Goal: Task Accomplishment & Management: Manage account settings

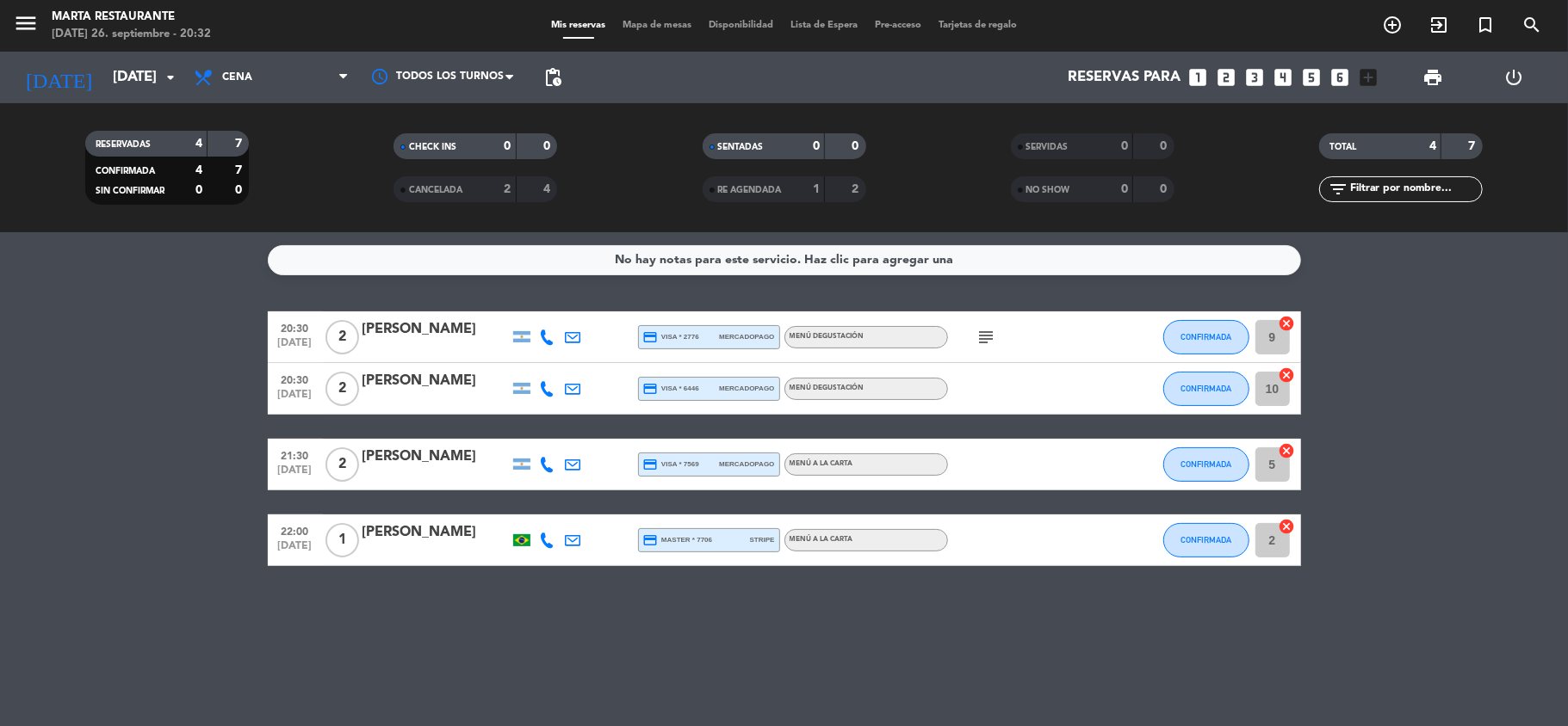
click at [422, 341] on div at bounding box center [436, 348] width 147 height 14
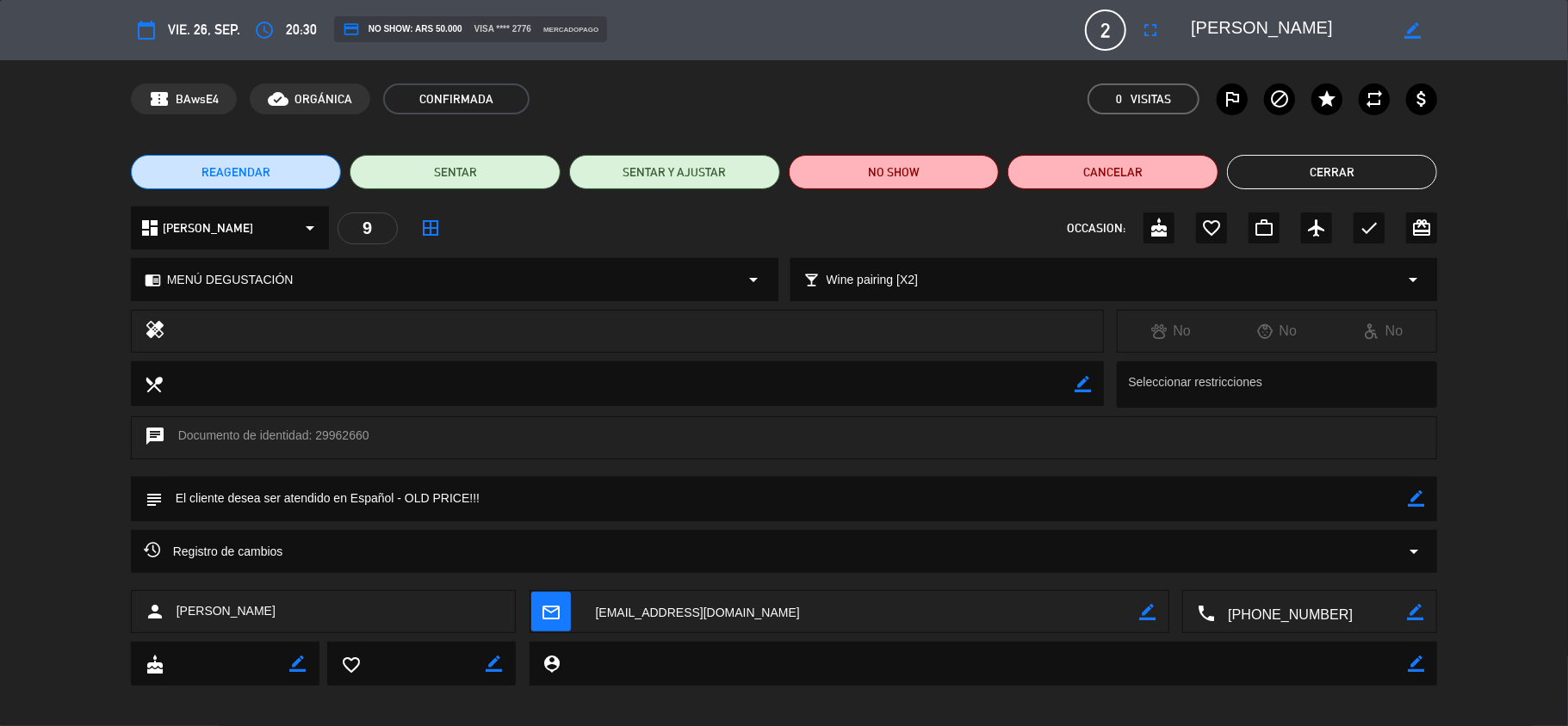
click at [1307, 182] on button "Cerrar" at bounding box center [1331, 171] width 210 height 34
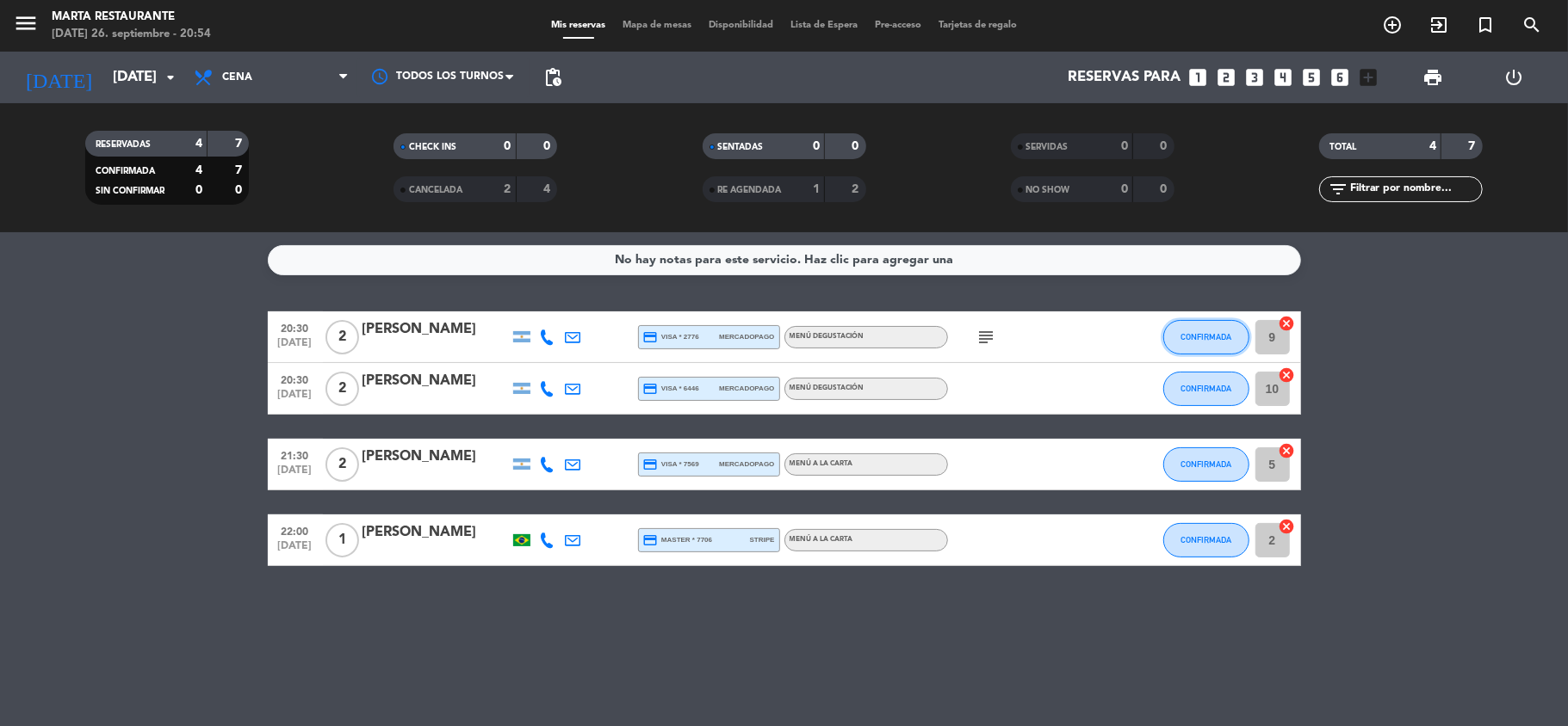
click at [1188, 339] on span "CONFIRMADA" at bounding box center [1206, 337] width 51 height 10
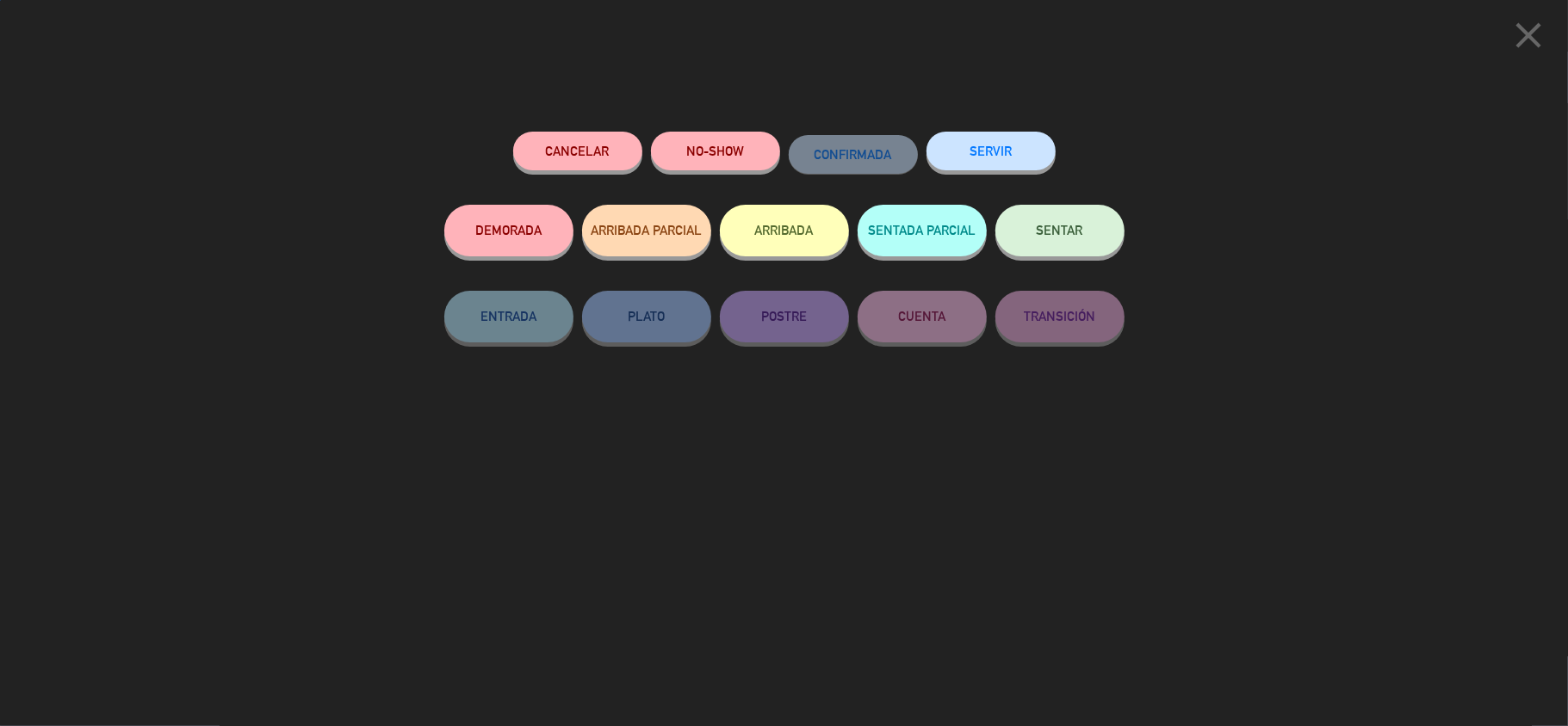
click at [1064, 224] on span "SENTAR" at bounding box center [1059, 230] width 46 height 15
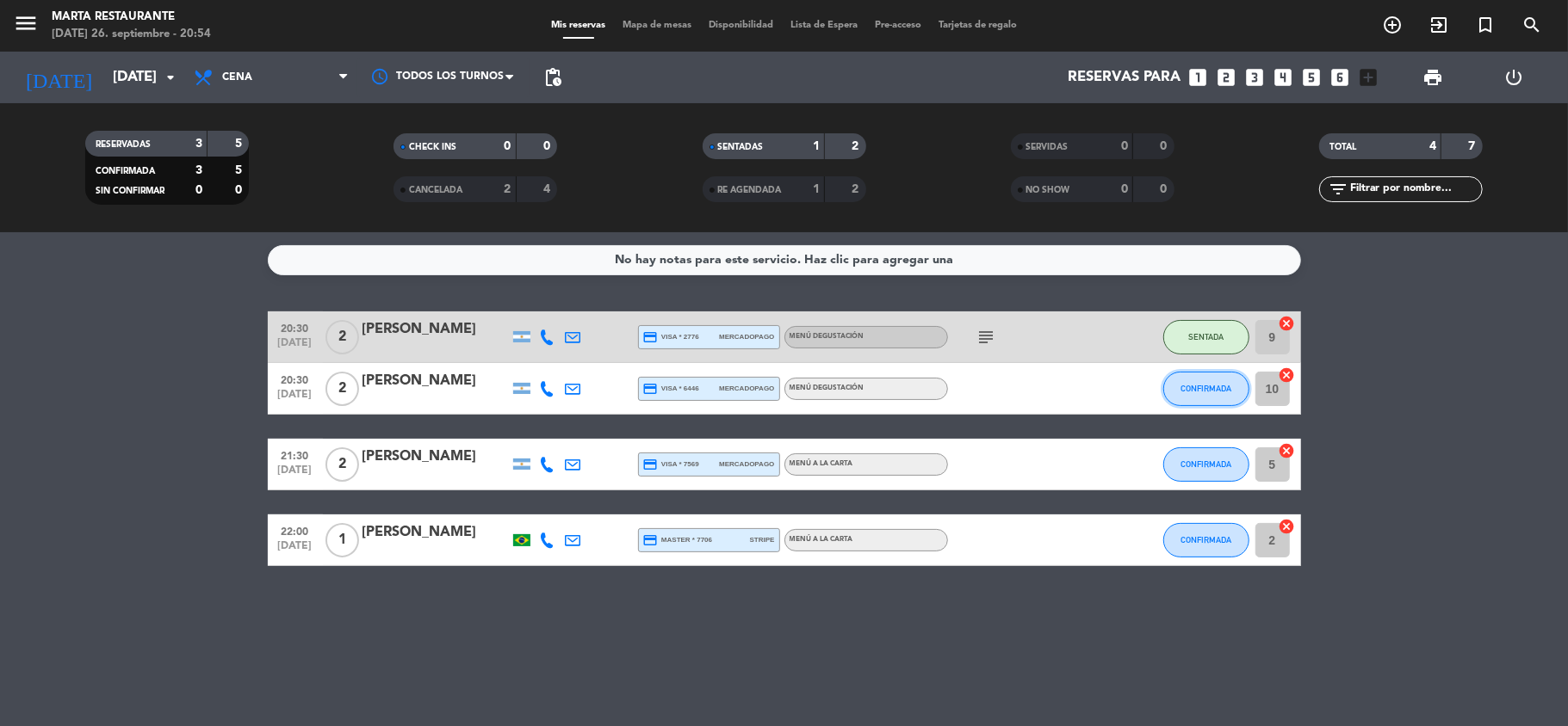
click at [1171, 386] on button "CONFIRMADA" at bounding box center [1206, 388] width 86 height 34
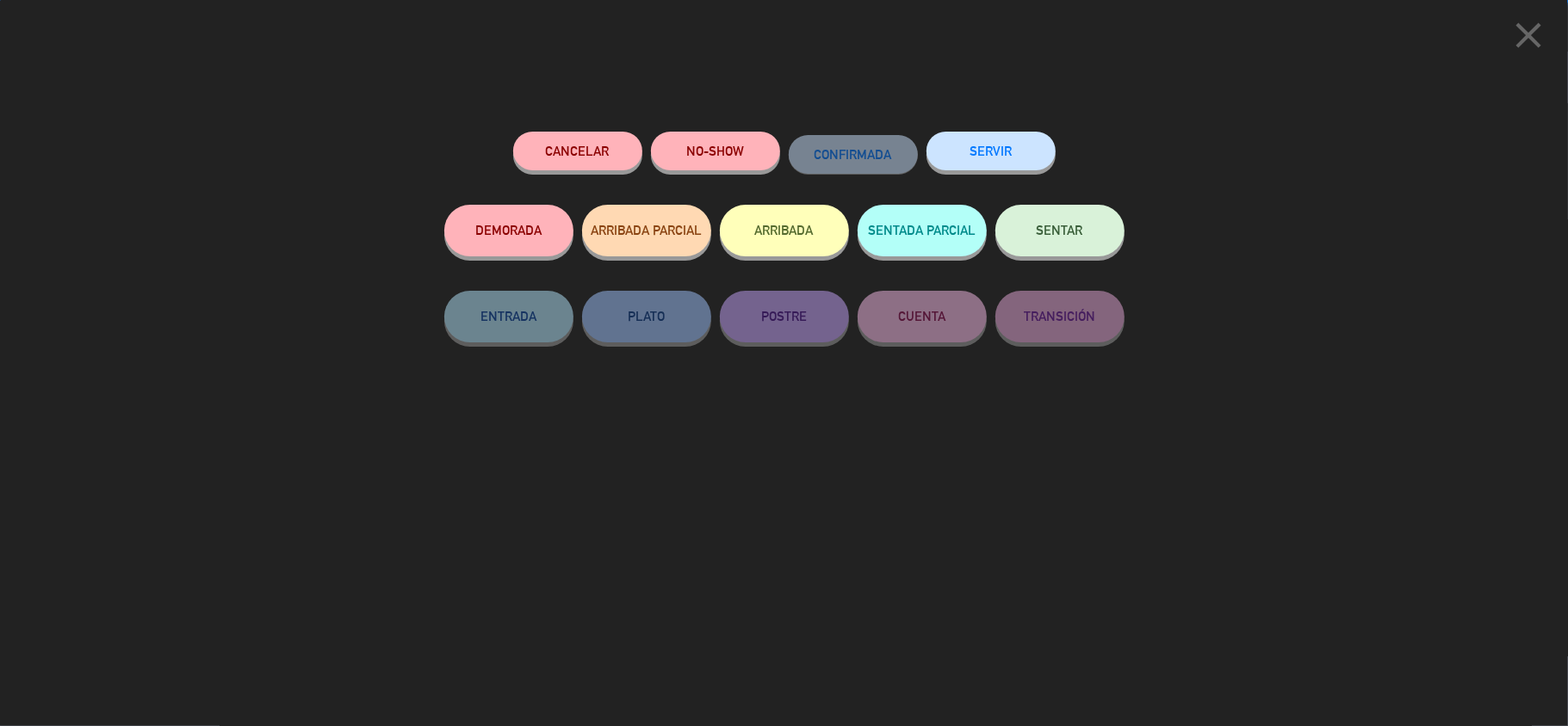
click at [1048, 204] on div "SENTAR" at bounding box center [1060, 248] width 129 height 86
click at [1064, 231] on span "SENTAR" at bounding box center [1059, 230] width 46 height 15
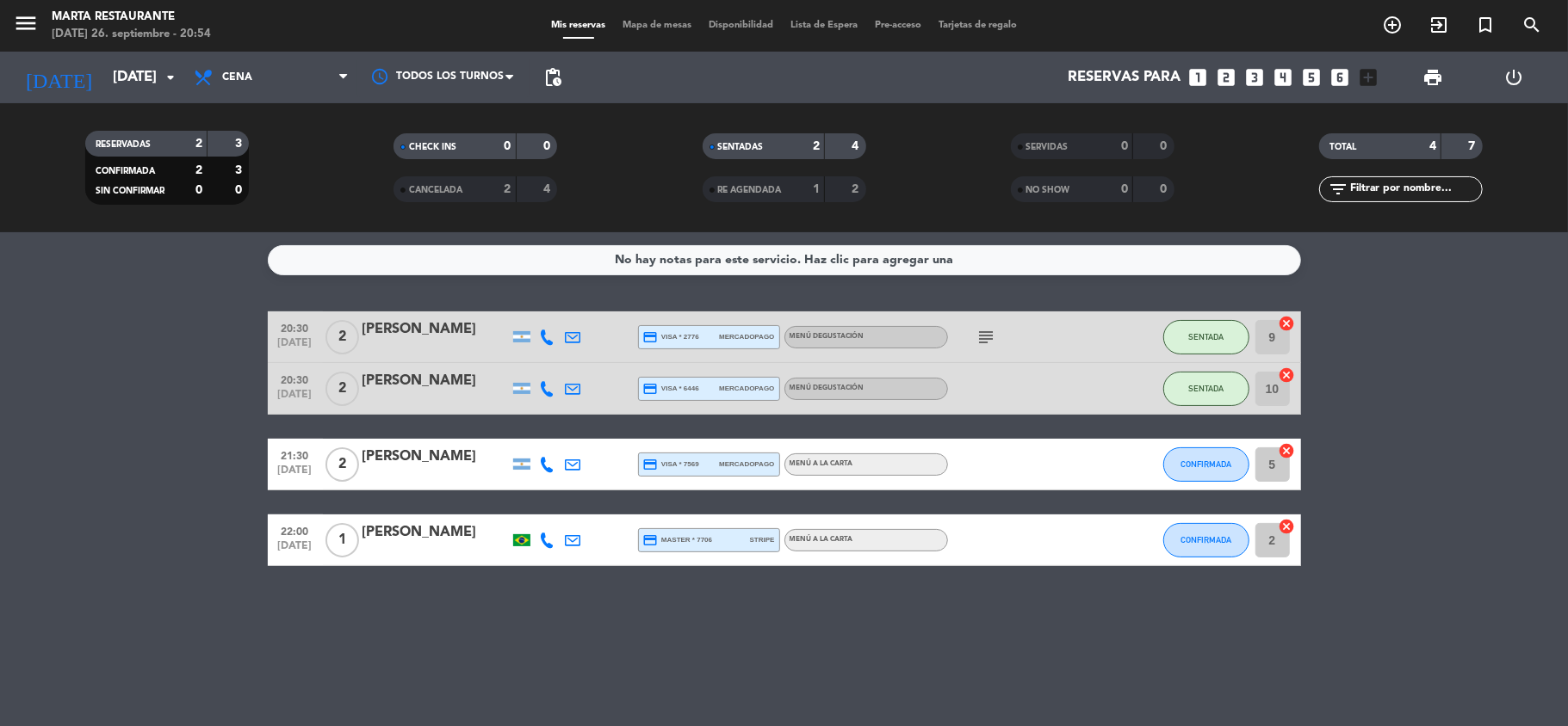
click at [979, 341] on icon "subject" at bounding box center [986, 337] width 21 height 21
click at [139, 75] on input "[DATE]" at bounding box center [197, 77] width 186 height 33
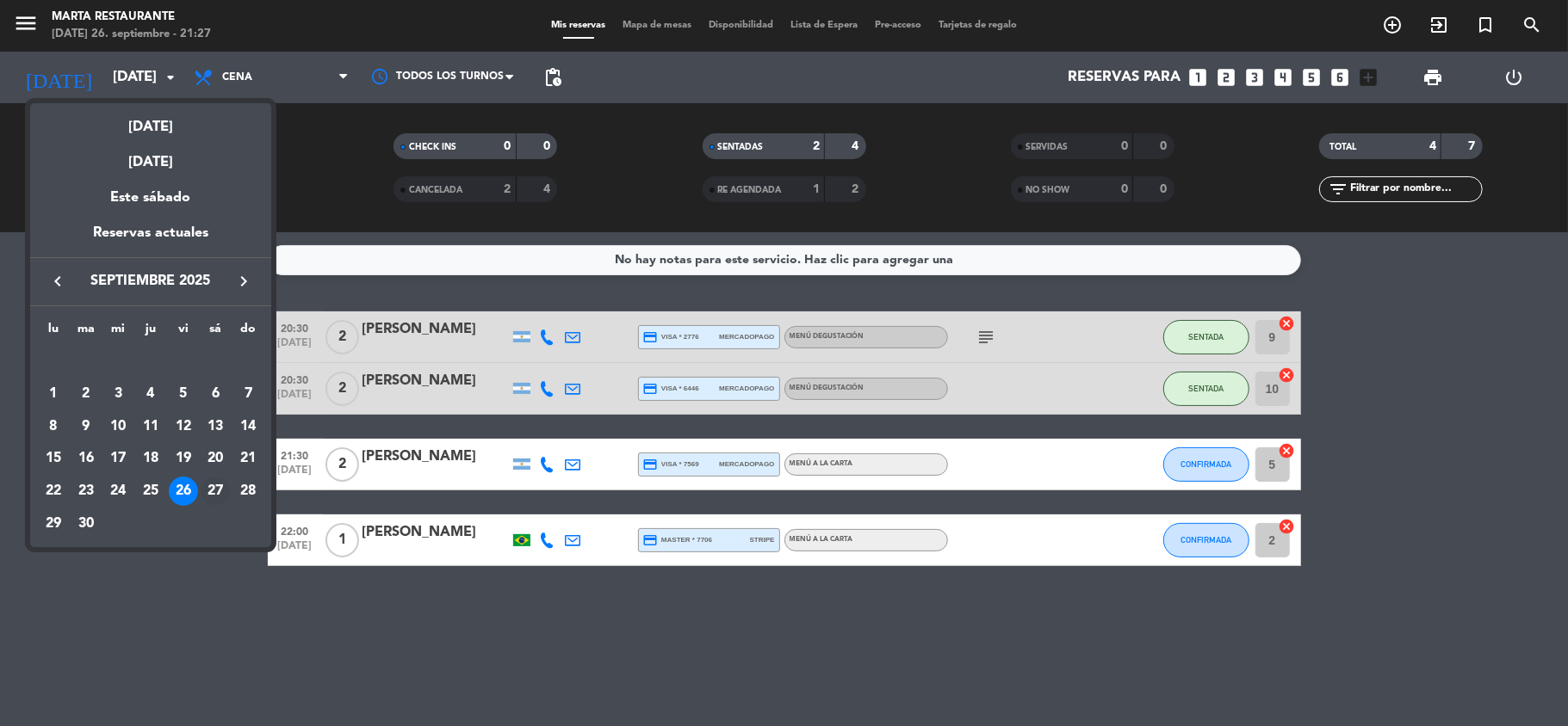
click at [210, 496] on div "27" at bounding box center [215, 491] width 29 height 29
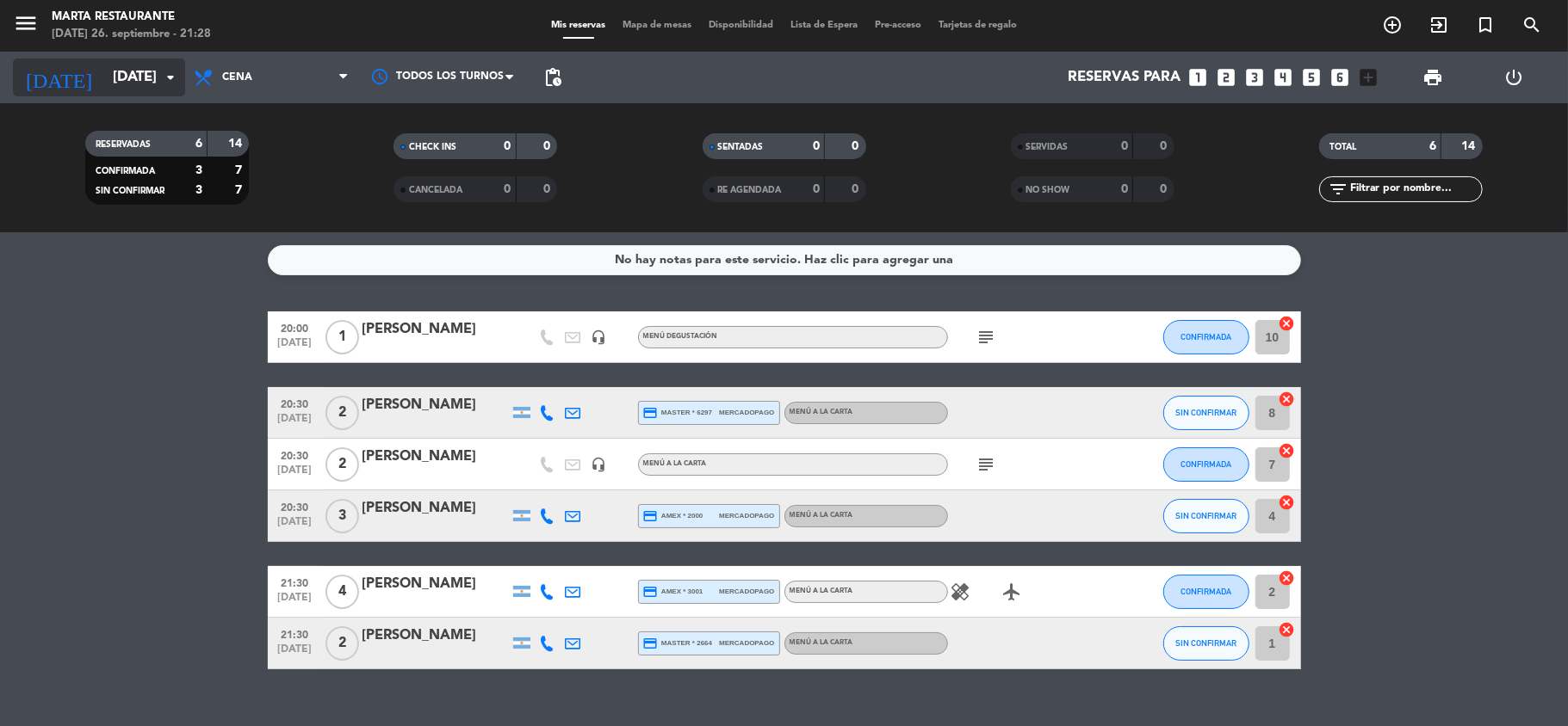
click at [141, 79] on input "[DATE]" at bounding box center [197, 77] width 186 height 33
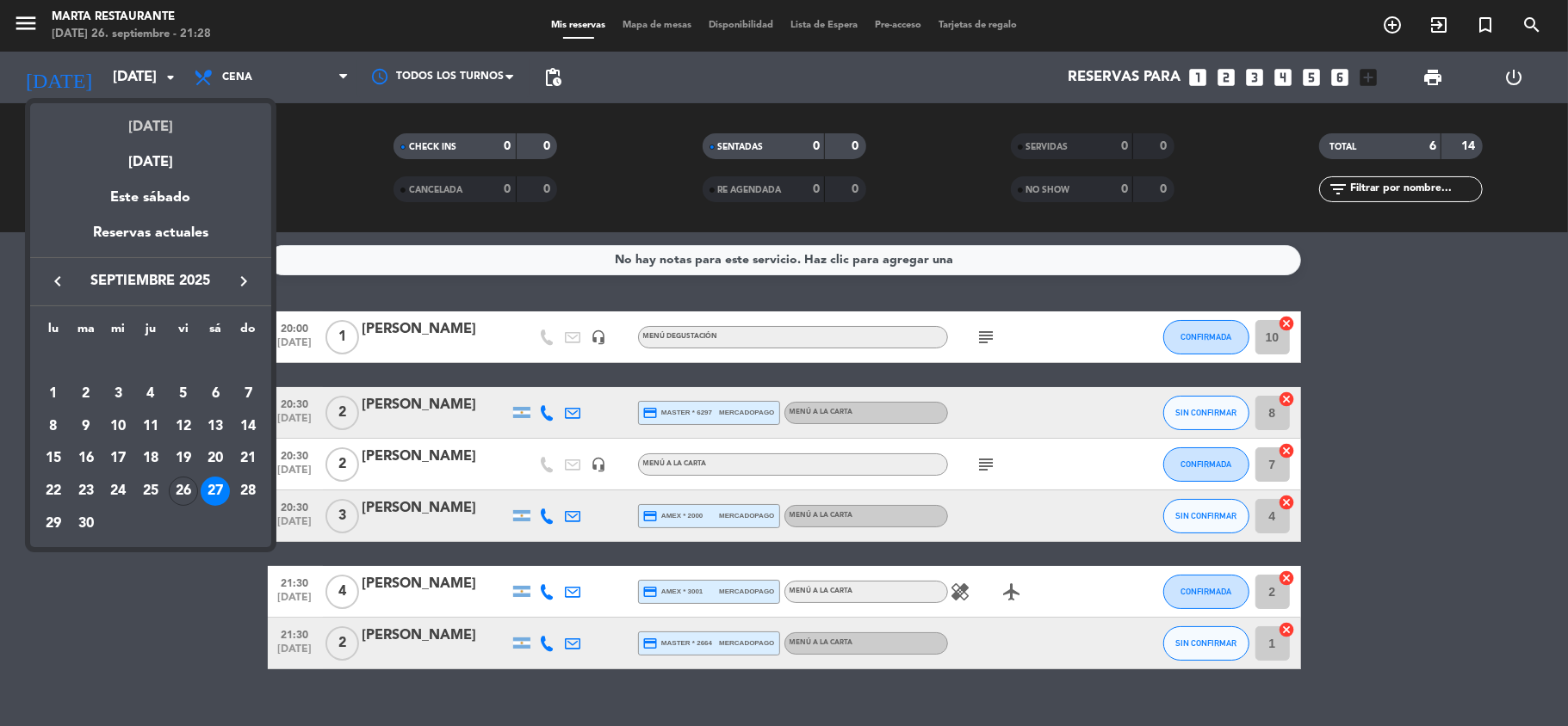
click at [154, 132] on div "[DATE]" at bounding box center [151, 121] width 241 height 35
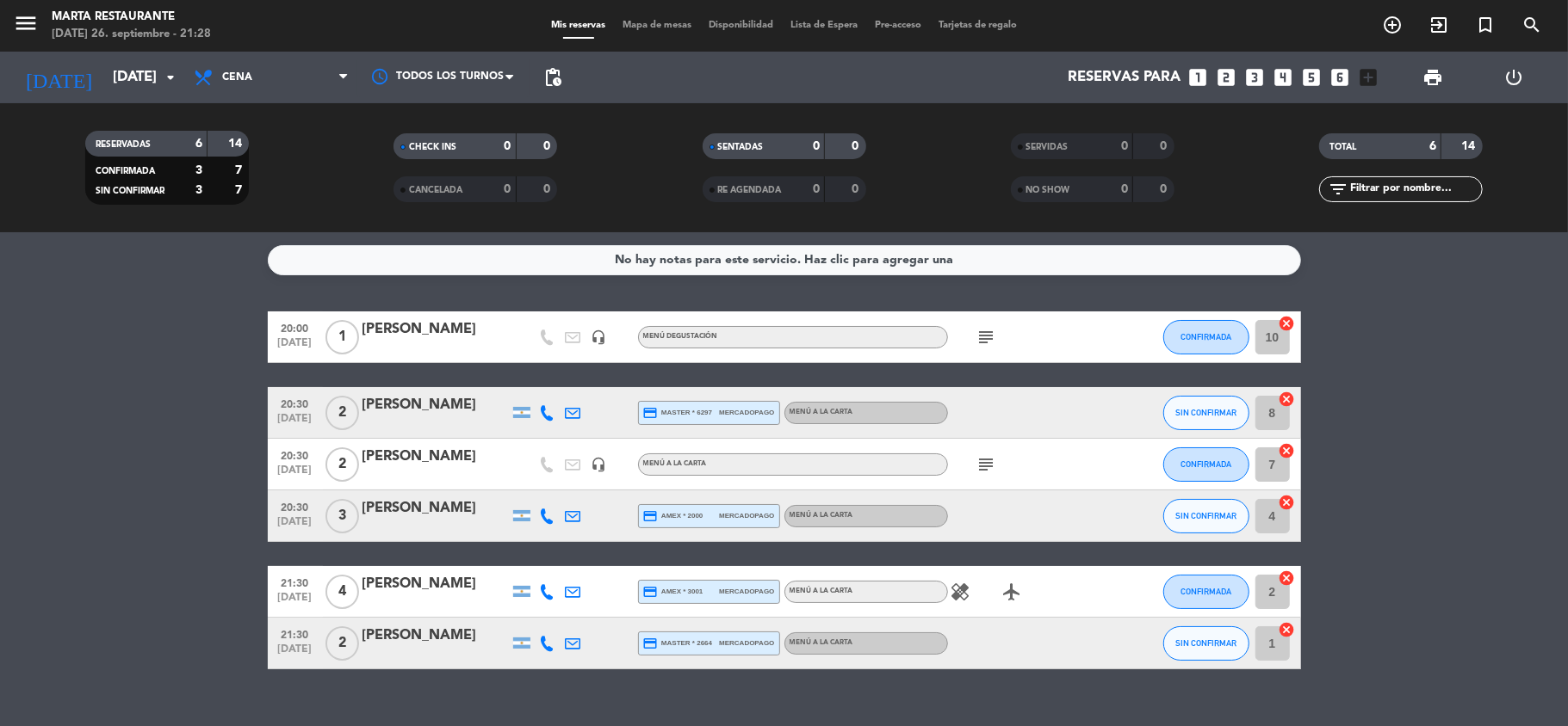
type input "[DATE]"
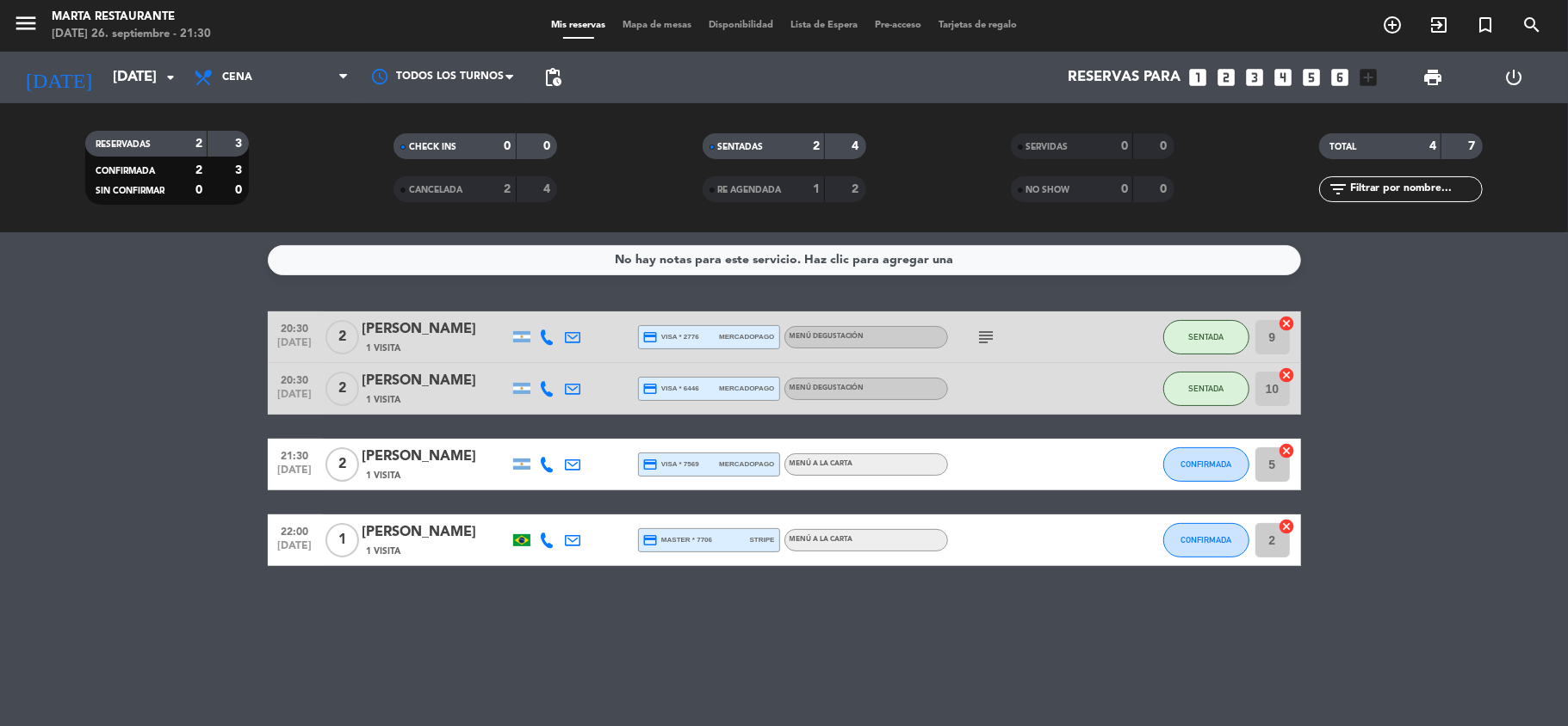
click at [655, 25] on span "Mapa de mesas" at bounding box center [657, 25] width 86 height 10
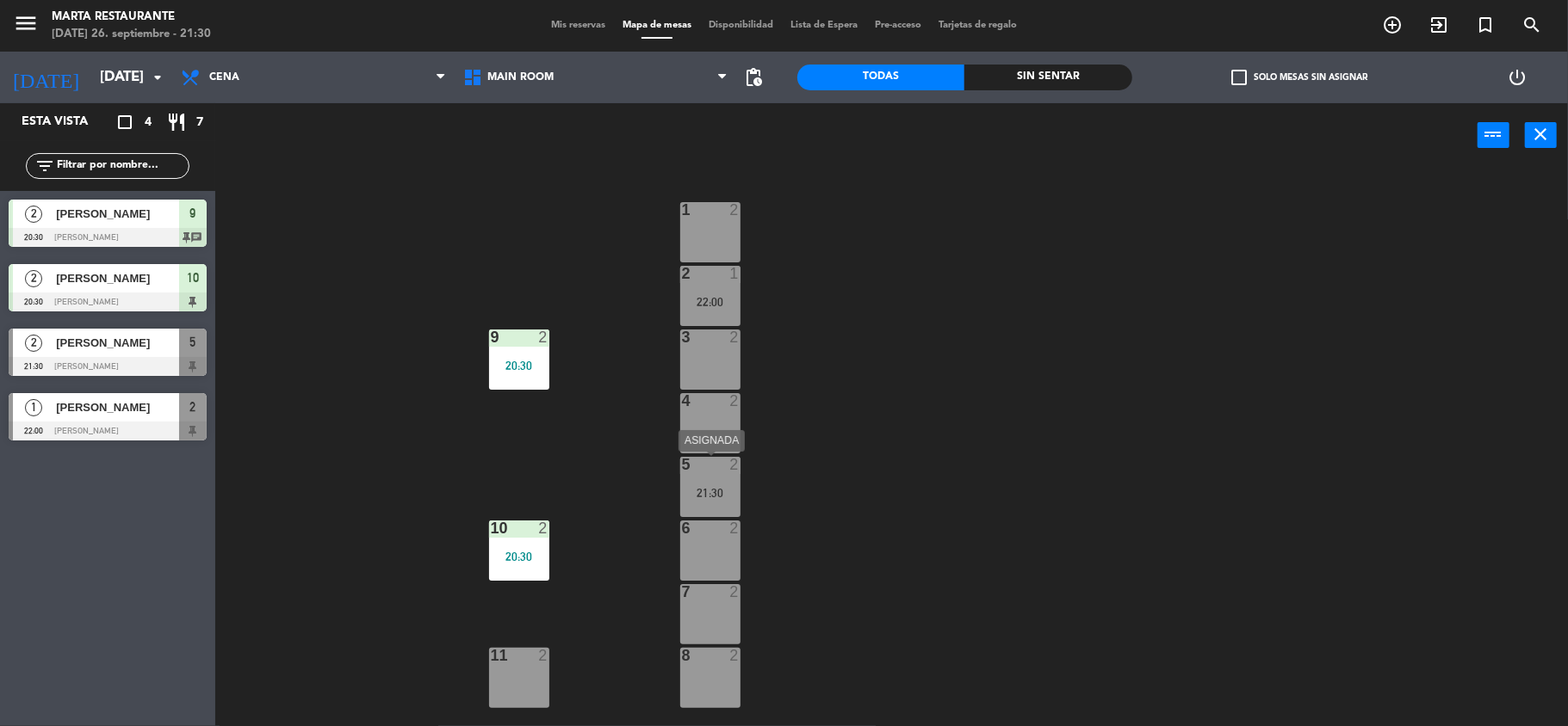
click at [711, 482] on div "5 2 21:30" at bounding box center [711, 487] width 61 height 61
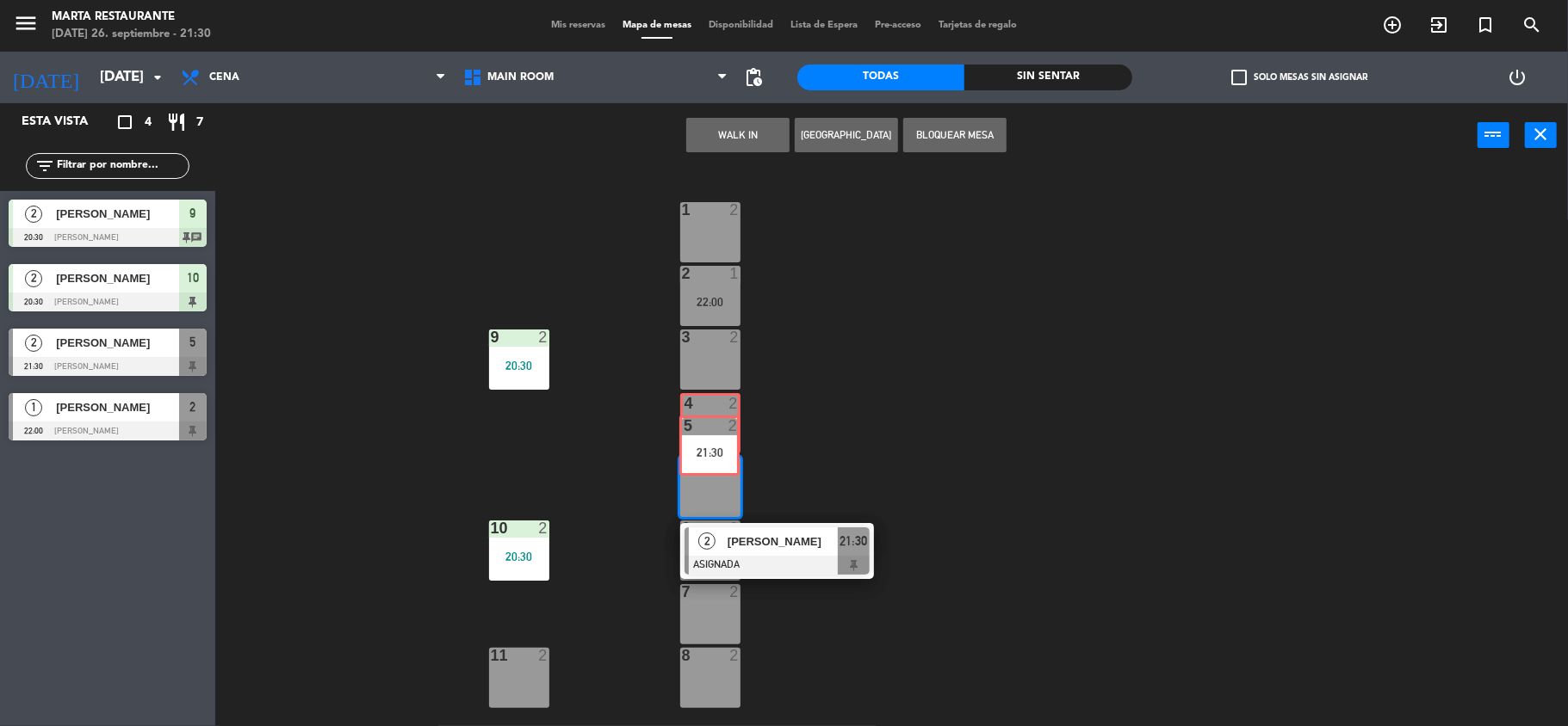
drag, startPoint x: 711, startPoint y: 482, endPoint x: 711, endPoint y: 440, distance: 42.0
click at [711, 440] on div "1 2 2 1 22:00 3 2 9 2 20:30 4 2 5 2 21:30 5 2 21:30 2 [PERSON_NAME] 21:30 6 2 1…" at bounding box center [899, 450] width 1337 height 559
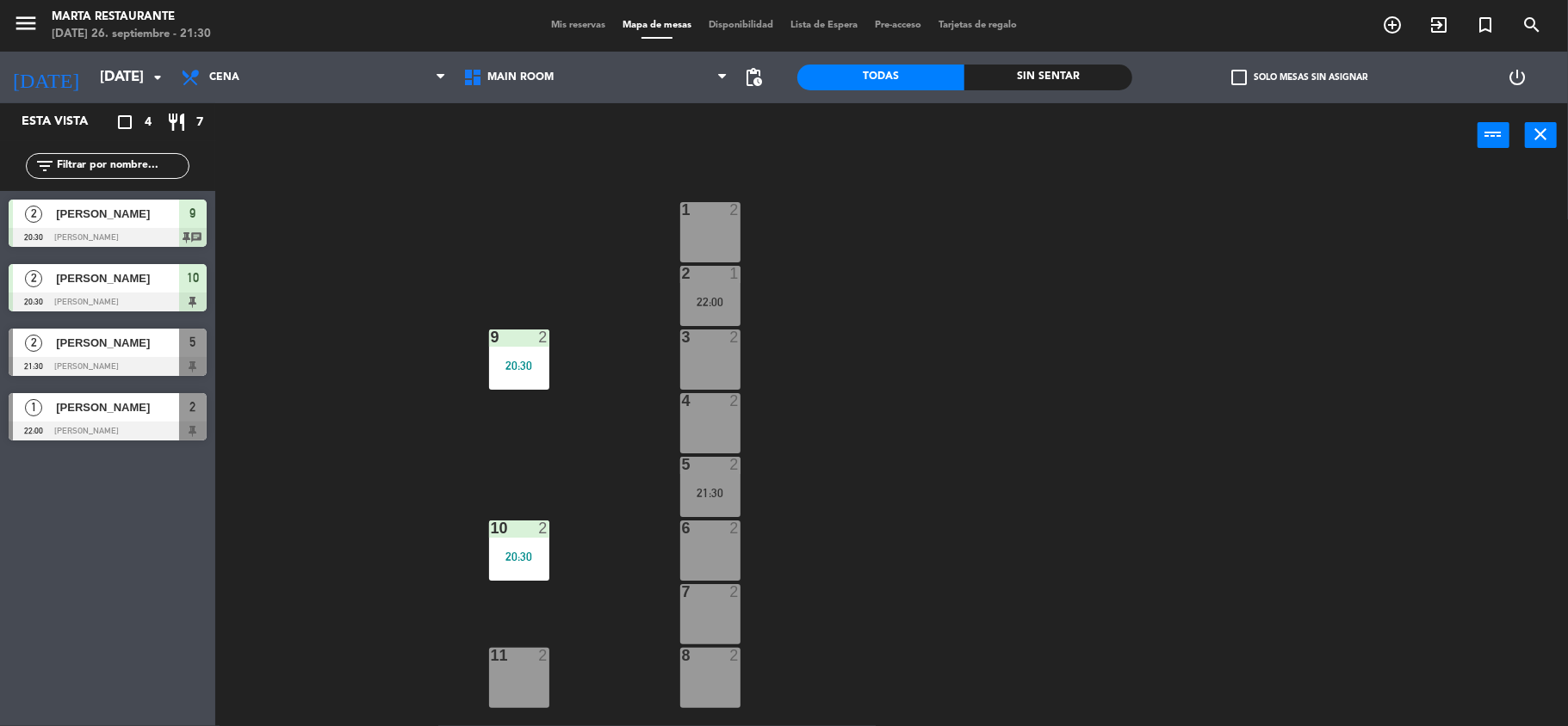
click at [721, 493] on div "21:30" at bounding box center [711, 493] width 61 height 12
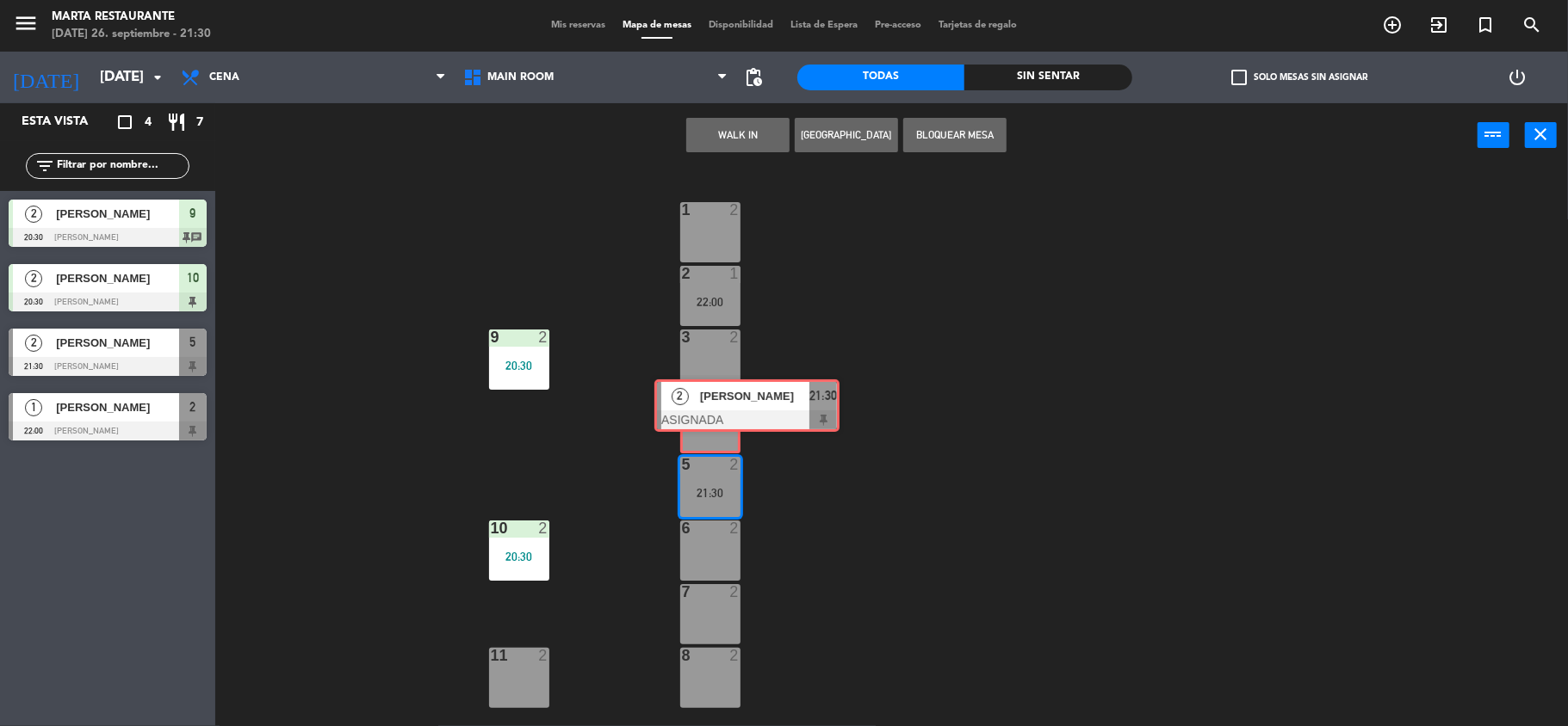
drag, startPoint x: 747, startPoint y: 560, endPoint x: 717, endPoint y: 411, distance: 152.0
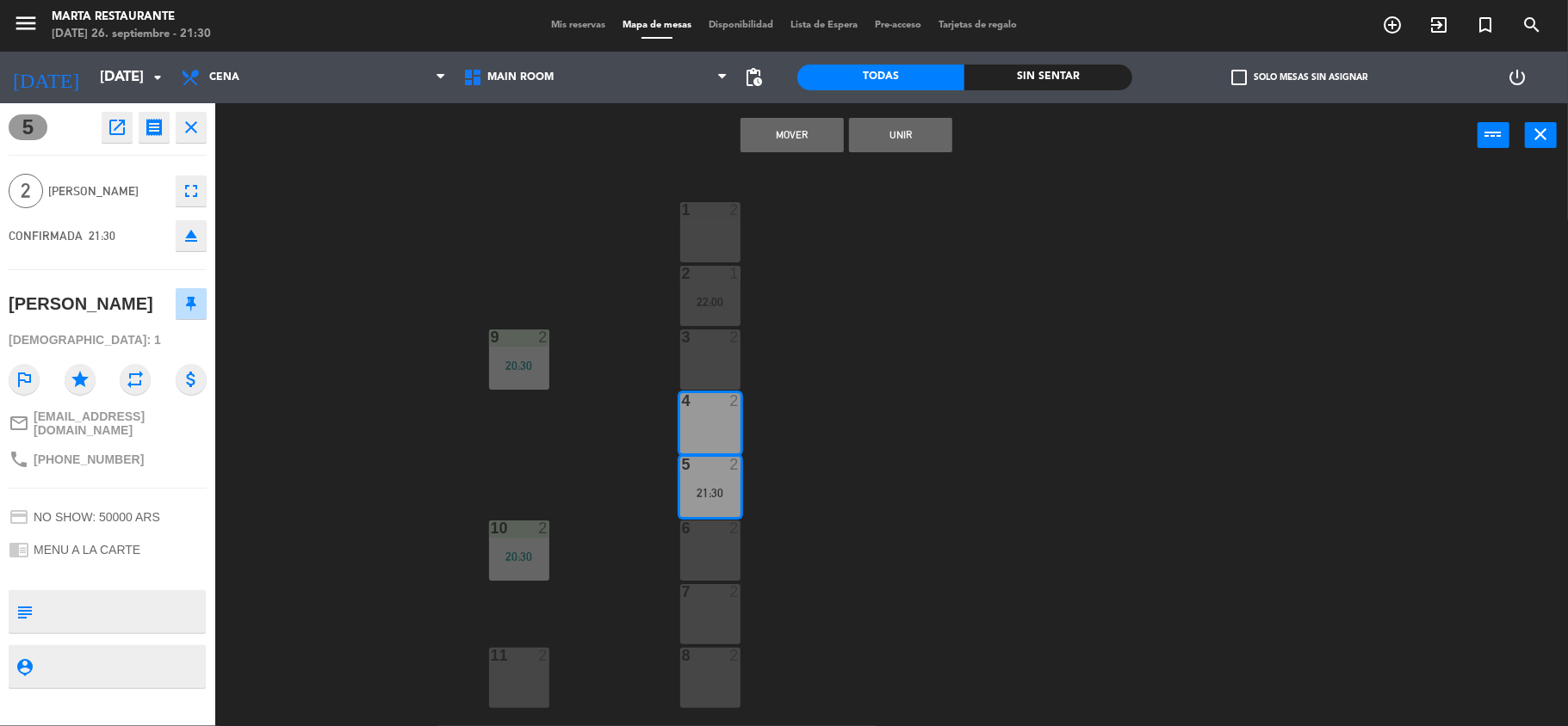
click at [768, 141] on button "Mover" at bounding box center [792, 134] width 104 height 34
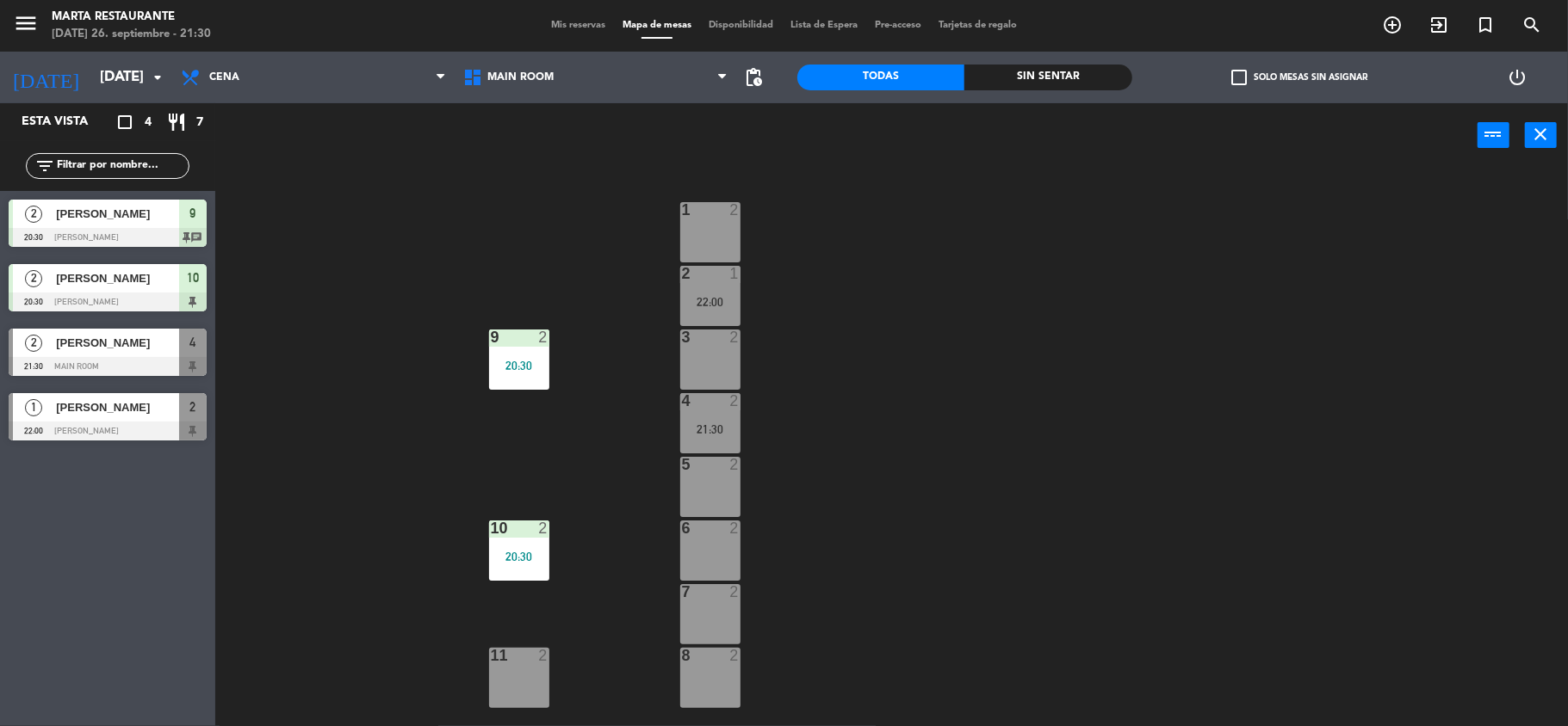
click at [707, 522] on div at bounding box center [710, 528] width 28 height 16
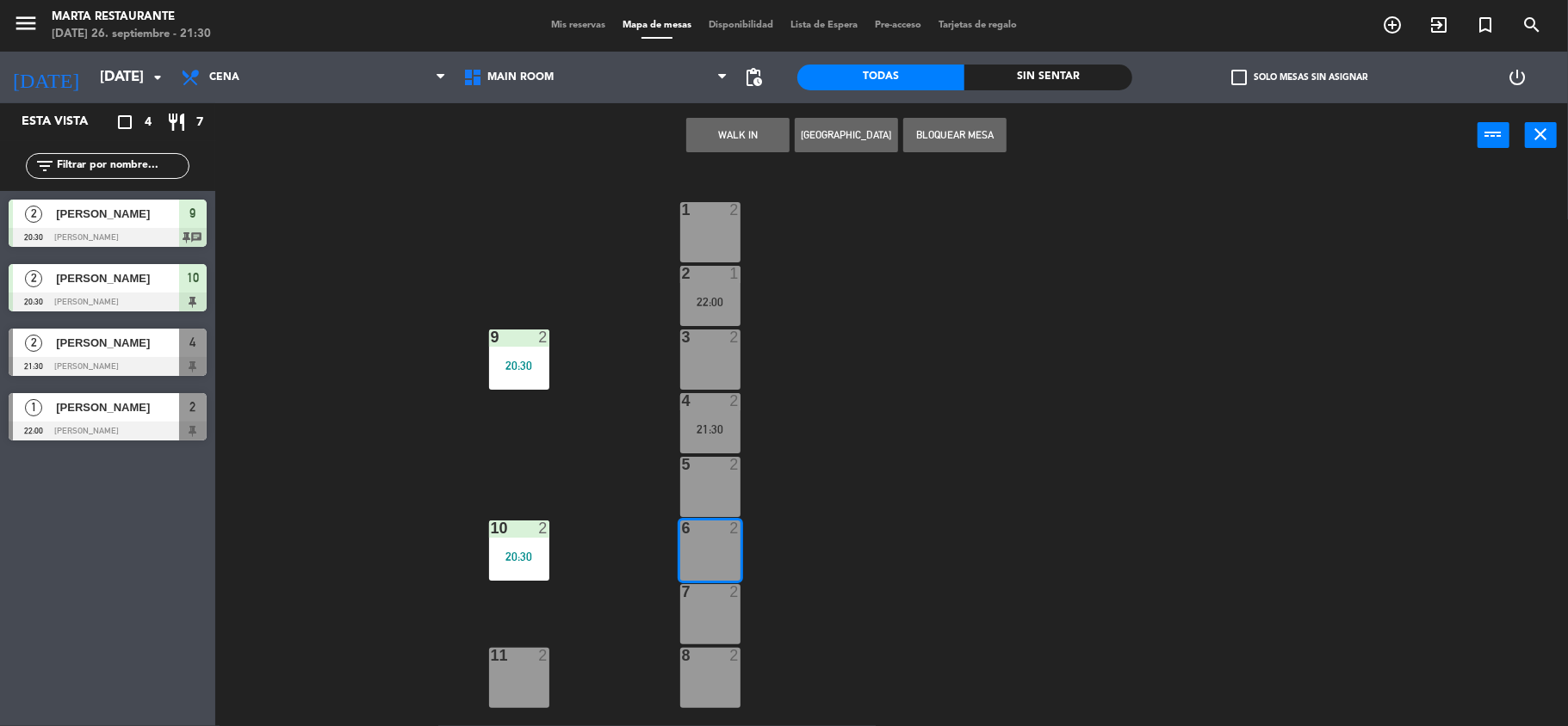
click at [753, 118] on button "WALK IN" at bounding box center [738, 134] width 104 height 34
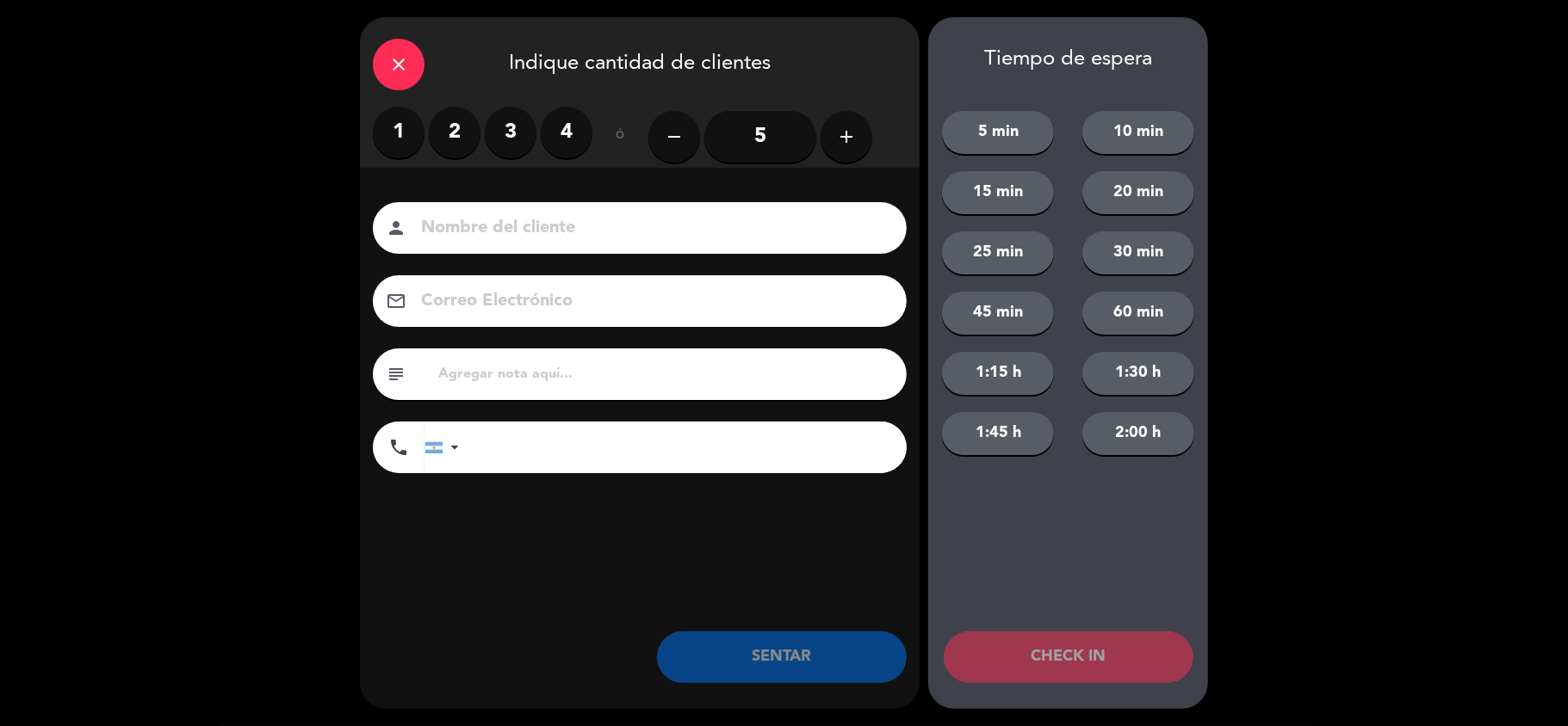
click at [445, 143] on label "2" at bounding box center [454, 132] width 52 height 52
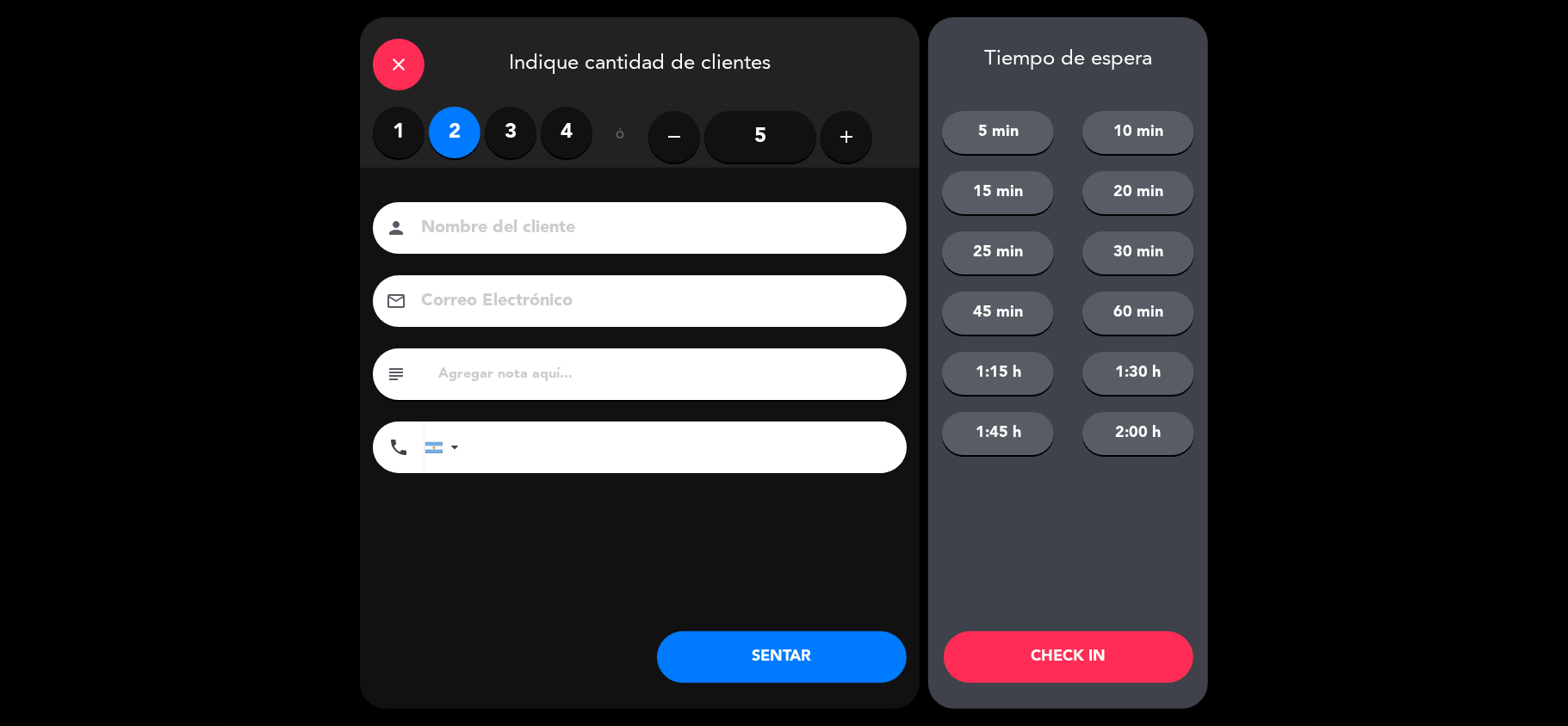
click at [739, 623] on div "close Indique cantidad de clientes 1 2 3 4 ó remove 5 add Nombre del cliente pe…" at bounding box center [640, 363] width 560 height 692
click at [741, 633] on button "SENTAR" at bounding box center [781, 658] width 250 height 52
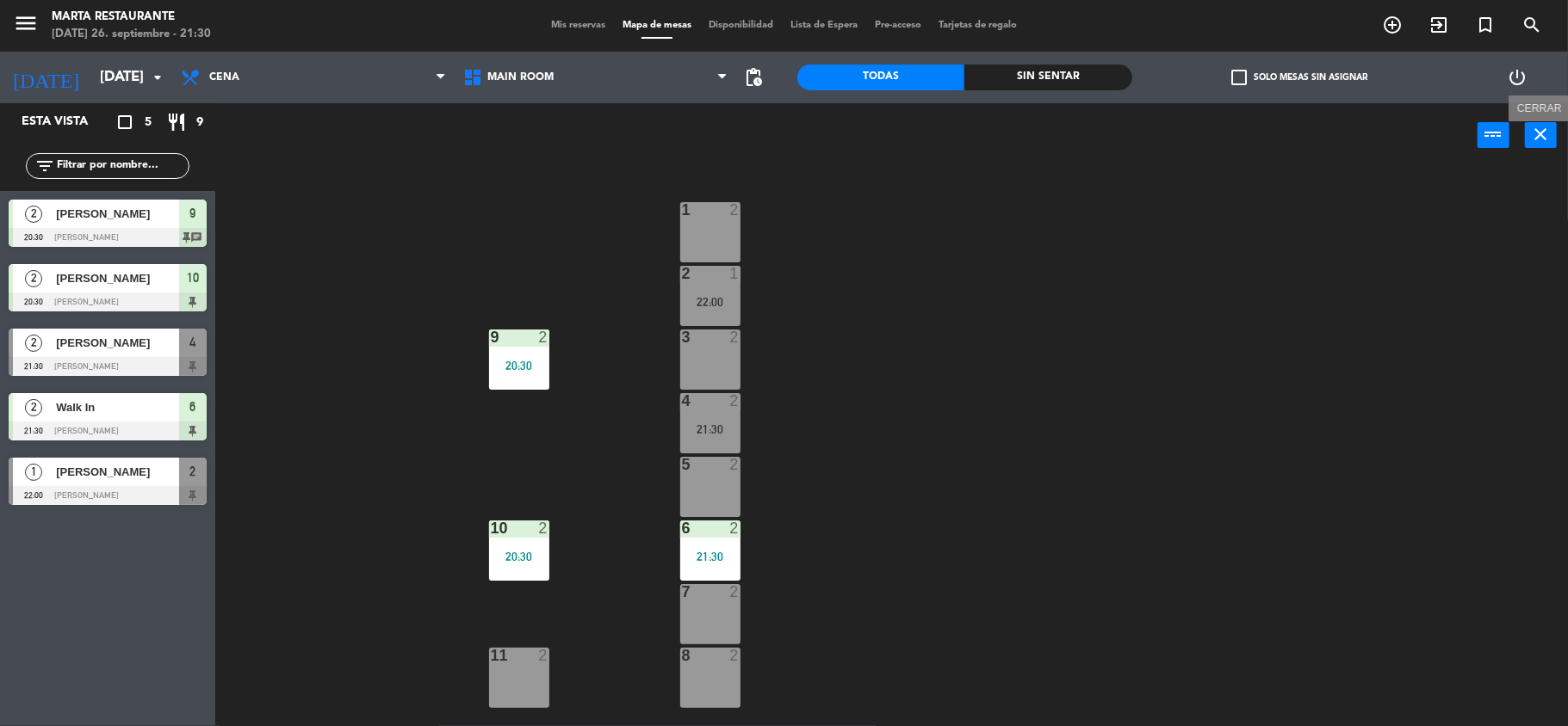
click at [1533, 143] on icon "close" at bounding box center [1541, 134] width 21 height 21
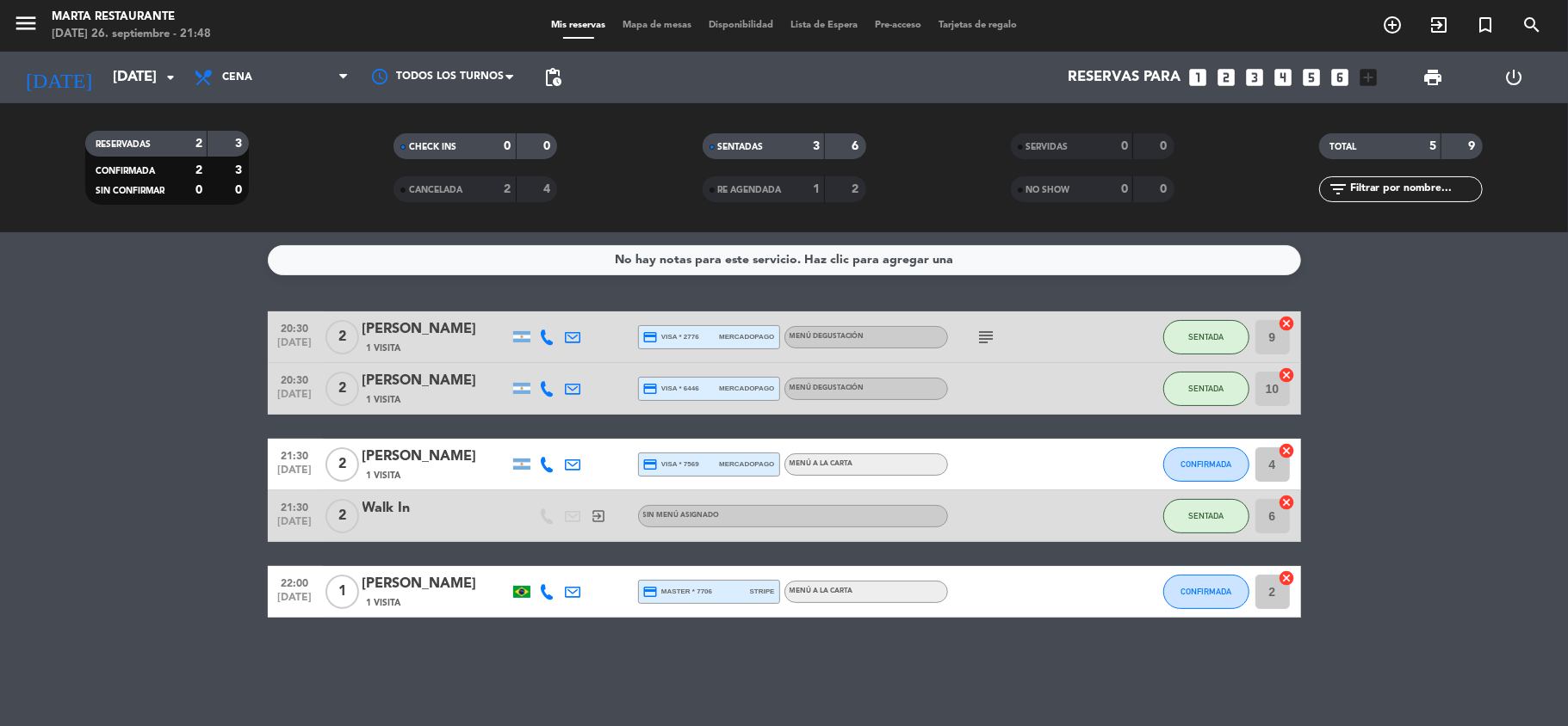
click at [544, 459] on icon at bounding box center [547, 465] width 16 height 16
click at [580, 437] on span at bounding box center [587, 435] width 14 height 14
click at [177, 482] on bookings-row "20:30 [DATE] 2 [PERSON_NAME] 1 Visita credit_card visa * 2776 mercadopago MENÚ …" at bounding box center [784, 464] width 1568 height 306
click at [455, 460] on div "[PERSON_NAME]" at bounding box center [436, 457] width 147 height 23
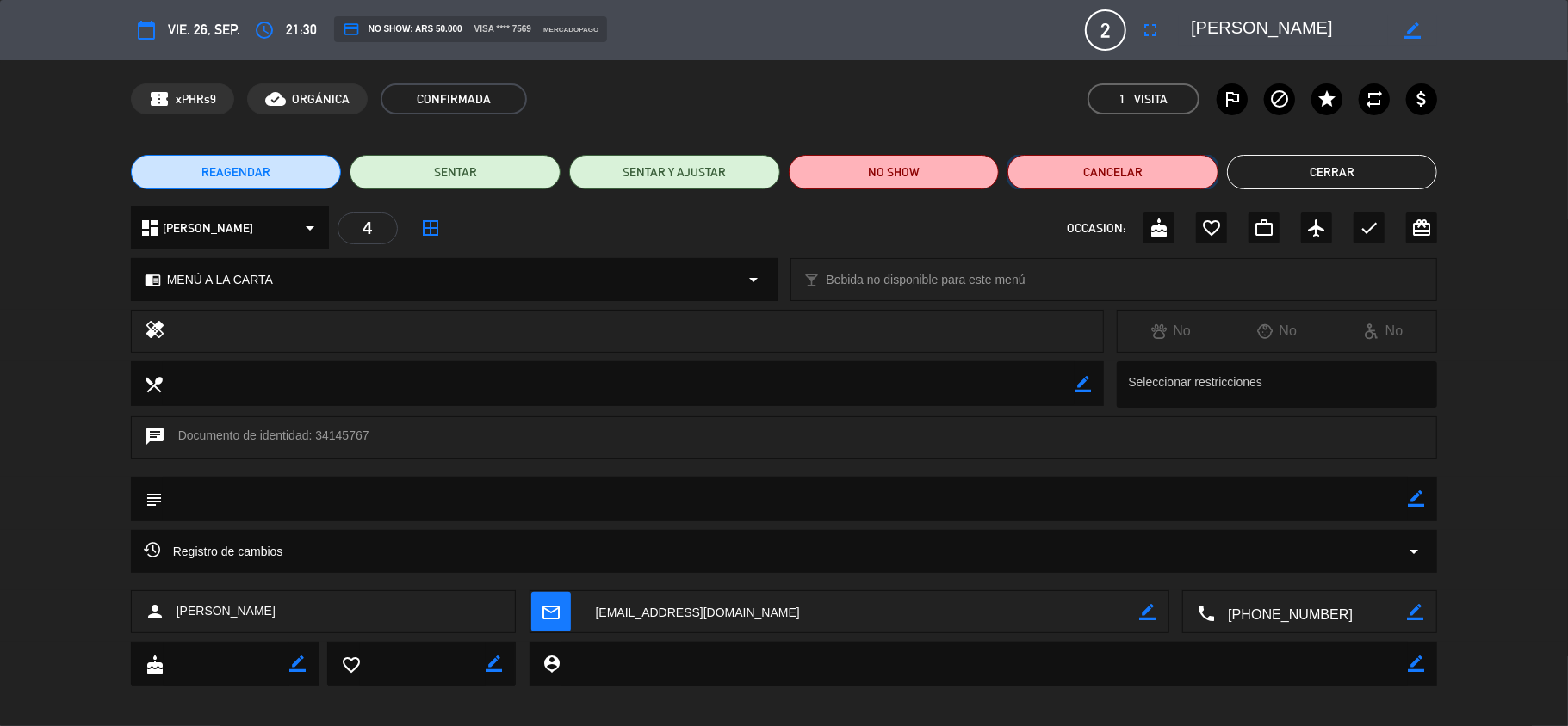
click at [1139, 177] on button "Cancelar" at bounding box center [1112, 171] width 210 height 34
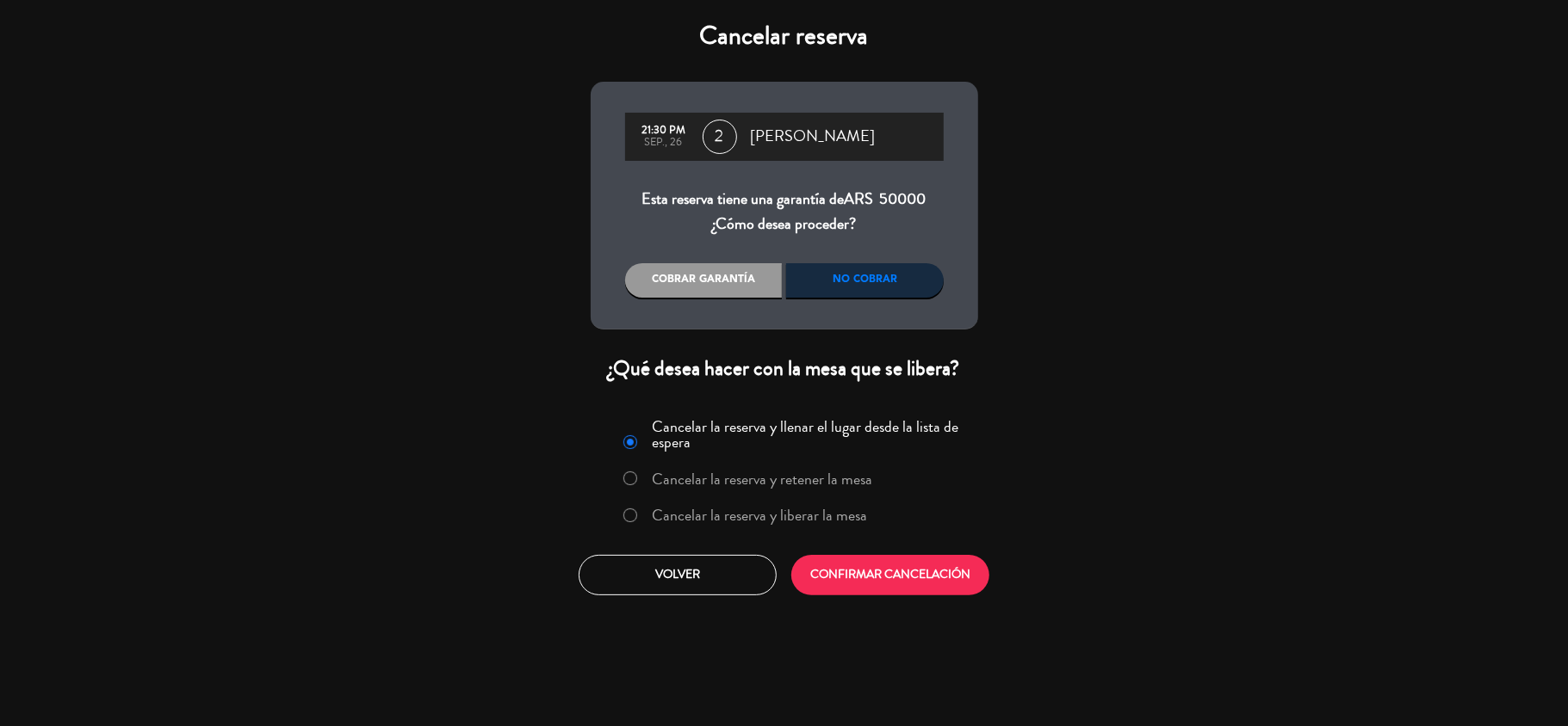
click at [785, 501] on label "Cancelar la reserva y liberar la mesa" at bounding box center [745, 517] width 261 height 31
click at [682, 304] on div "21:30 PM sep., 26 2 [PERSON_NAME] reserva tiene una garantía de ARS 50000 ¿Cómo…" at bounding box center [784, 205] width 388 height 248
click at [710, 270] on div "Cobrar garantía" at bounding box center [704, 280] width 158 height 34
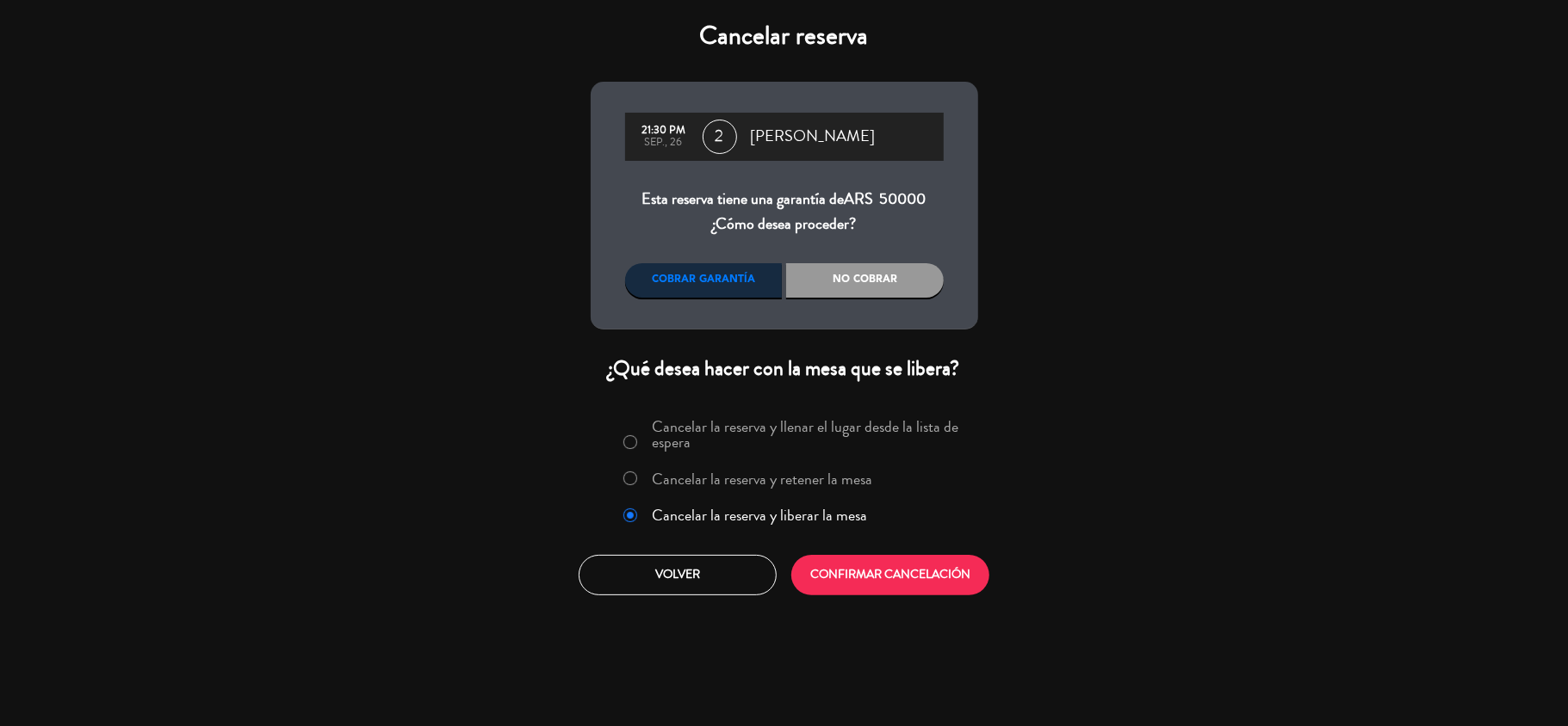
click at [844, 267] on div "No cobrar" at bounding box center [864, 280] width 158 height 34
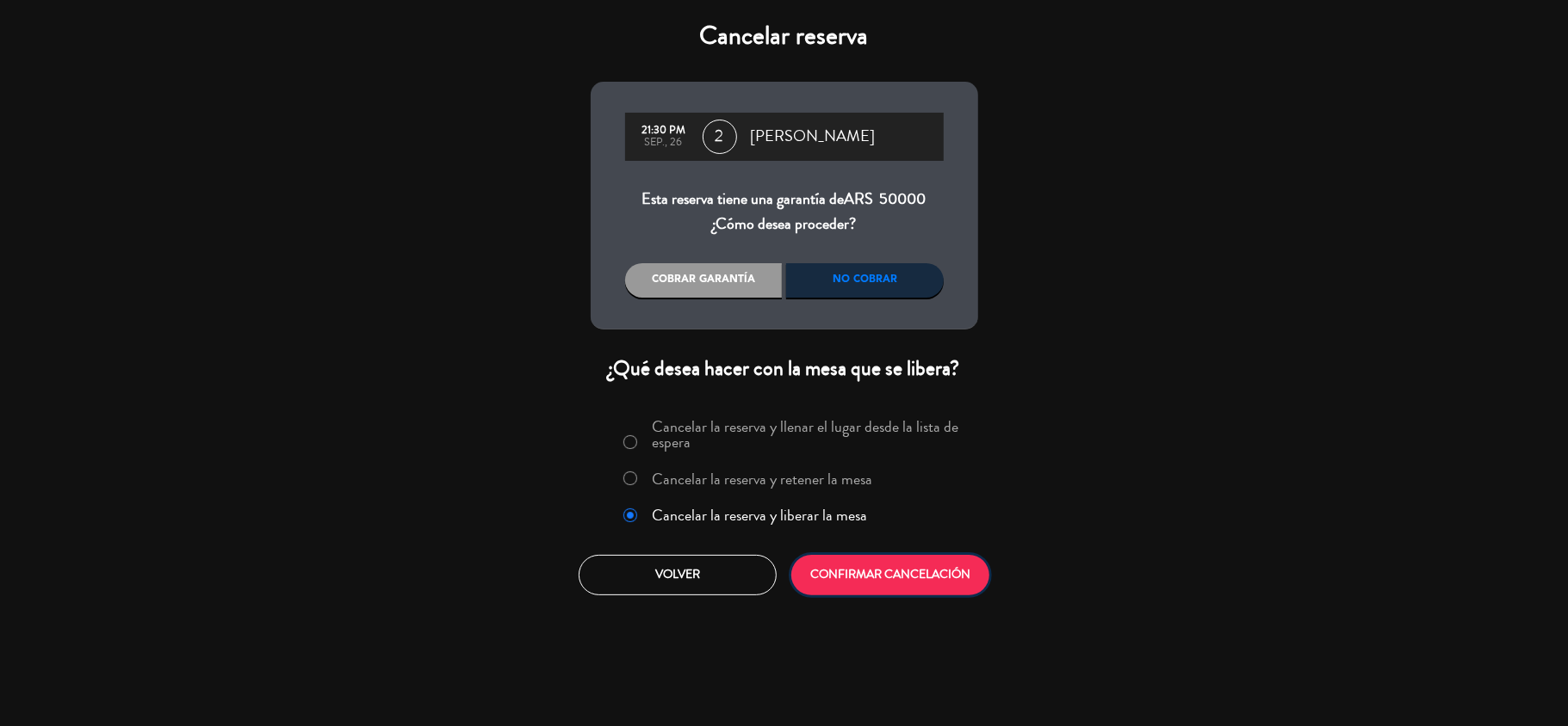
click at [926, 571] on button "CONFIRMAR CANCELACIÓN" at bounding box center [890, 574] width 198 height 40
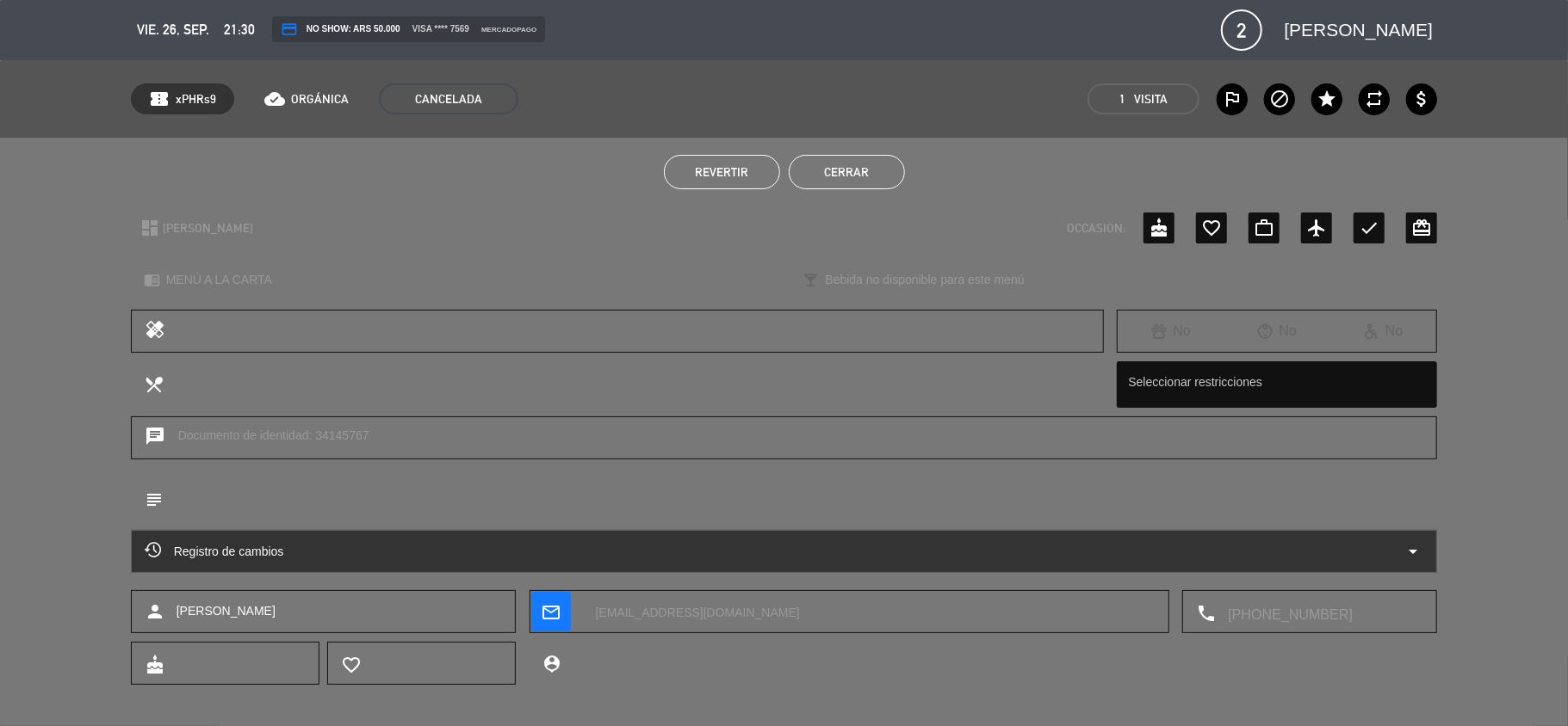
click at [926, 571] on div "Registro de cambios arrow_drop_down" at bounding box center [784, 552] width 1307 height 43
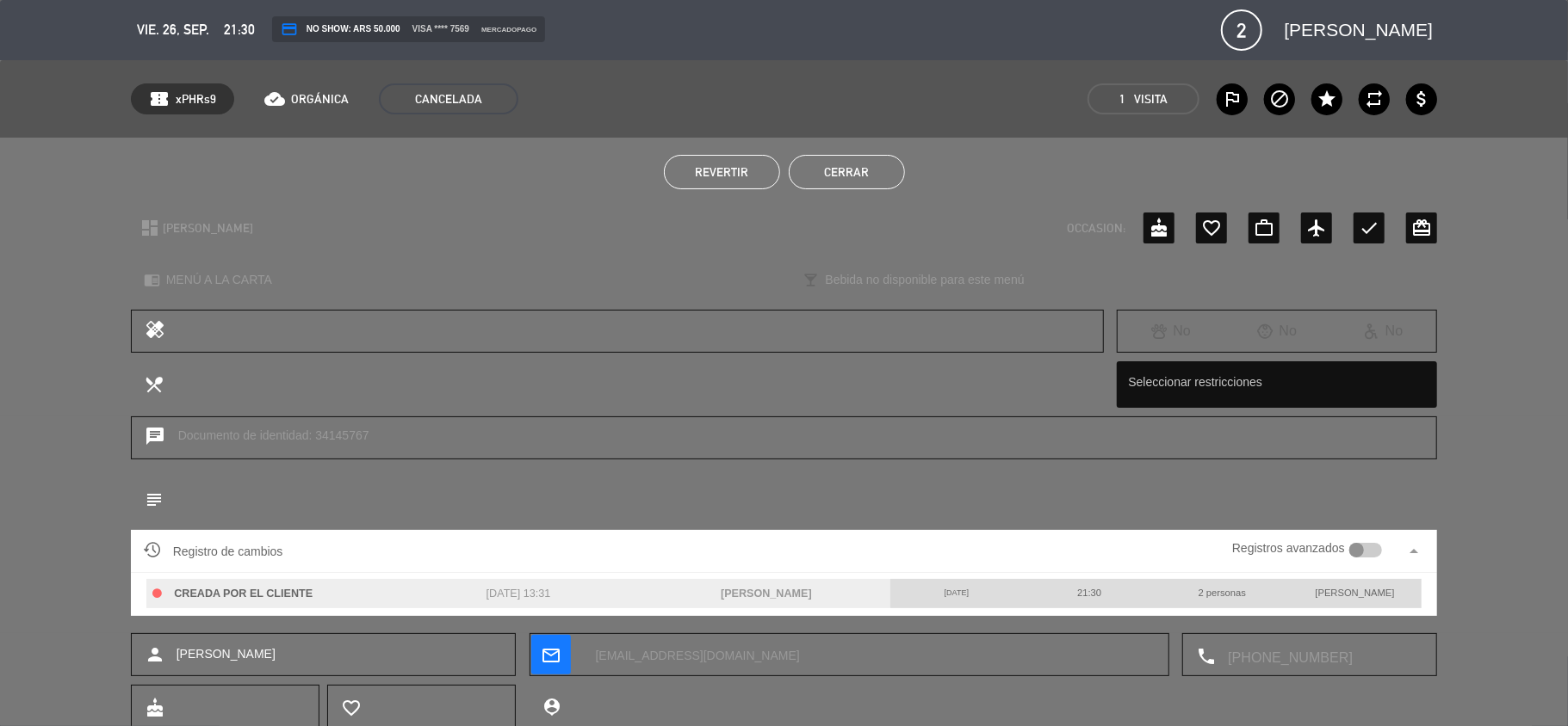
click at [883, 162] on button "Cerrar" at bounding box center [847, 171] width 116 height 34
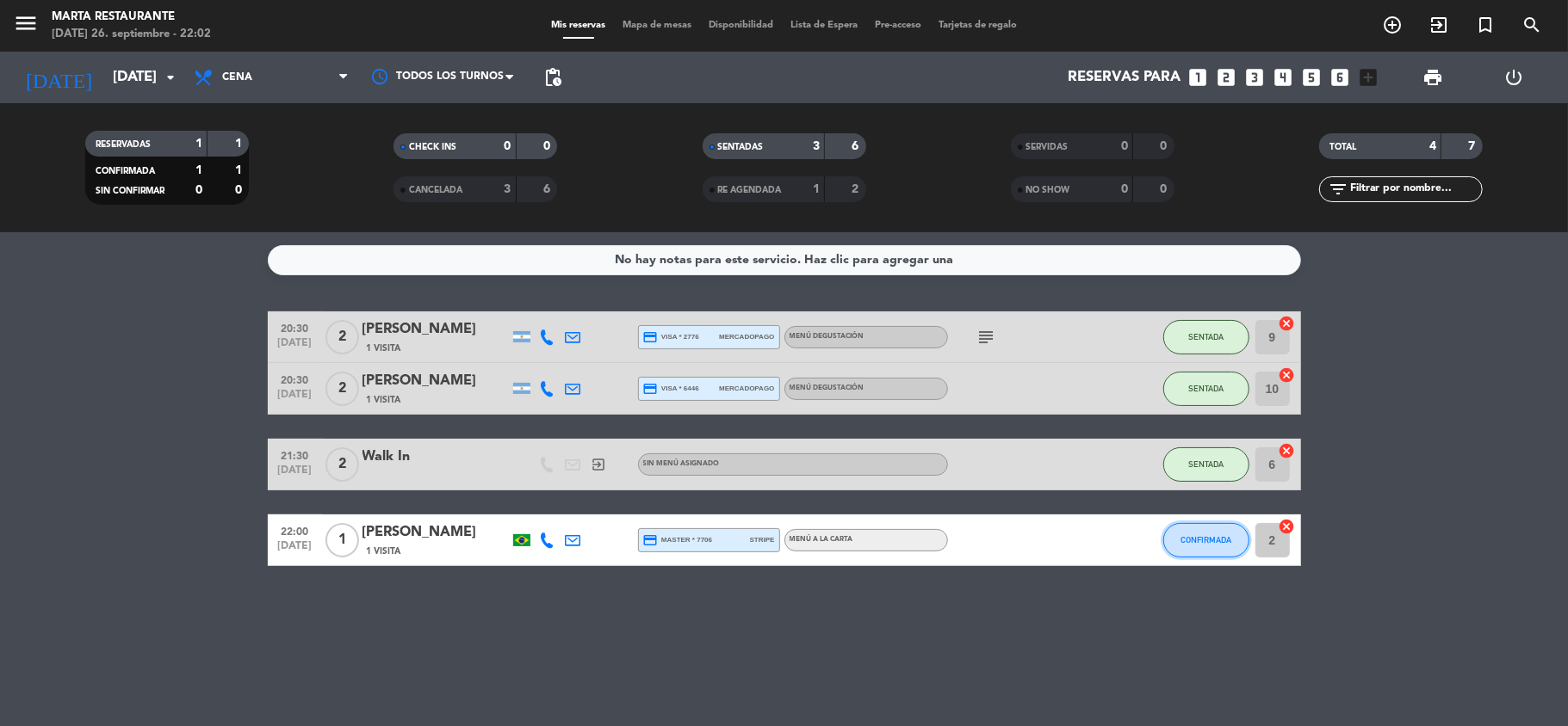
click at [1182, 545] on button "CONFIRMADA" at bounding box center [1206, 540] width 86 height 34
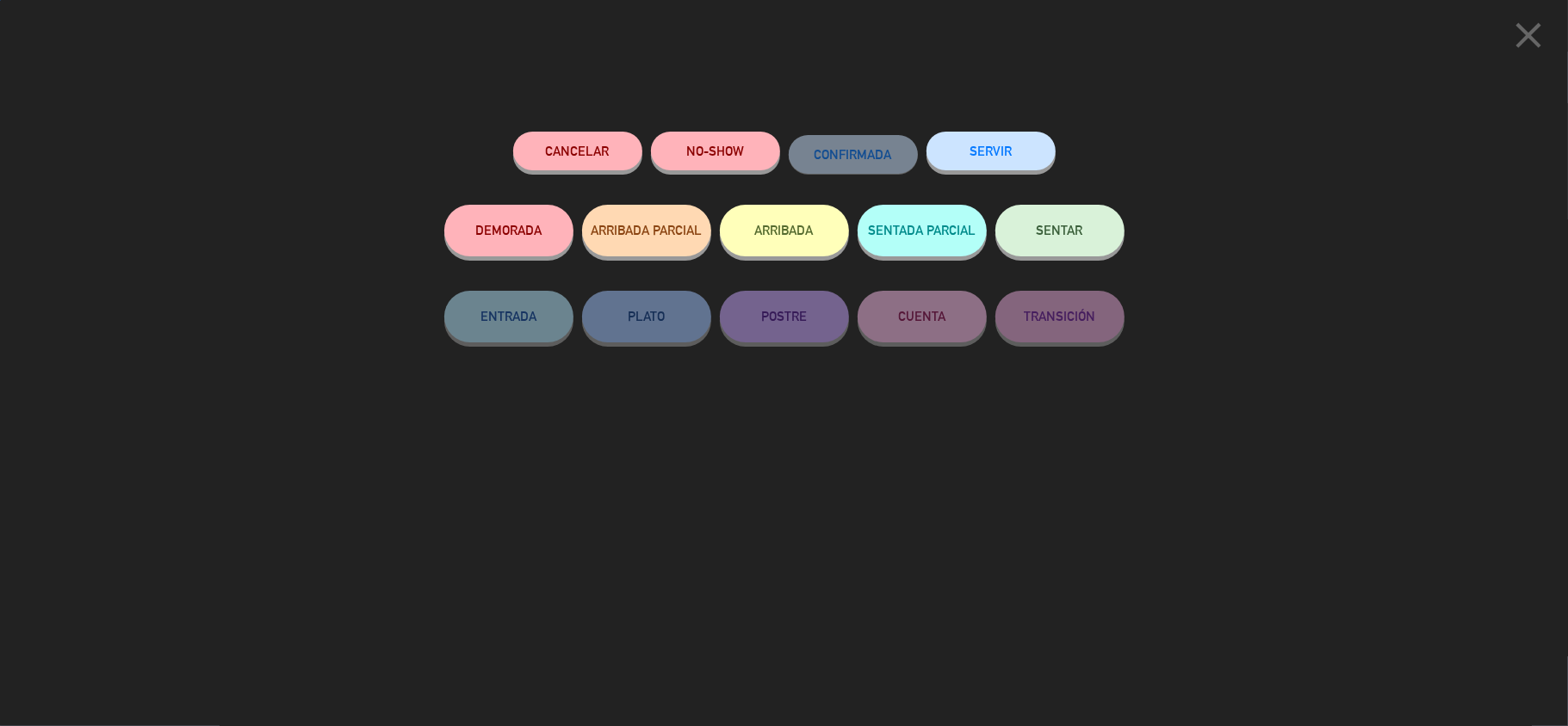
click at [1080, 243] on button "SENTAR" at bounding box center [1060, 230] width 129 height 52
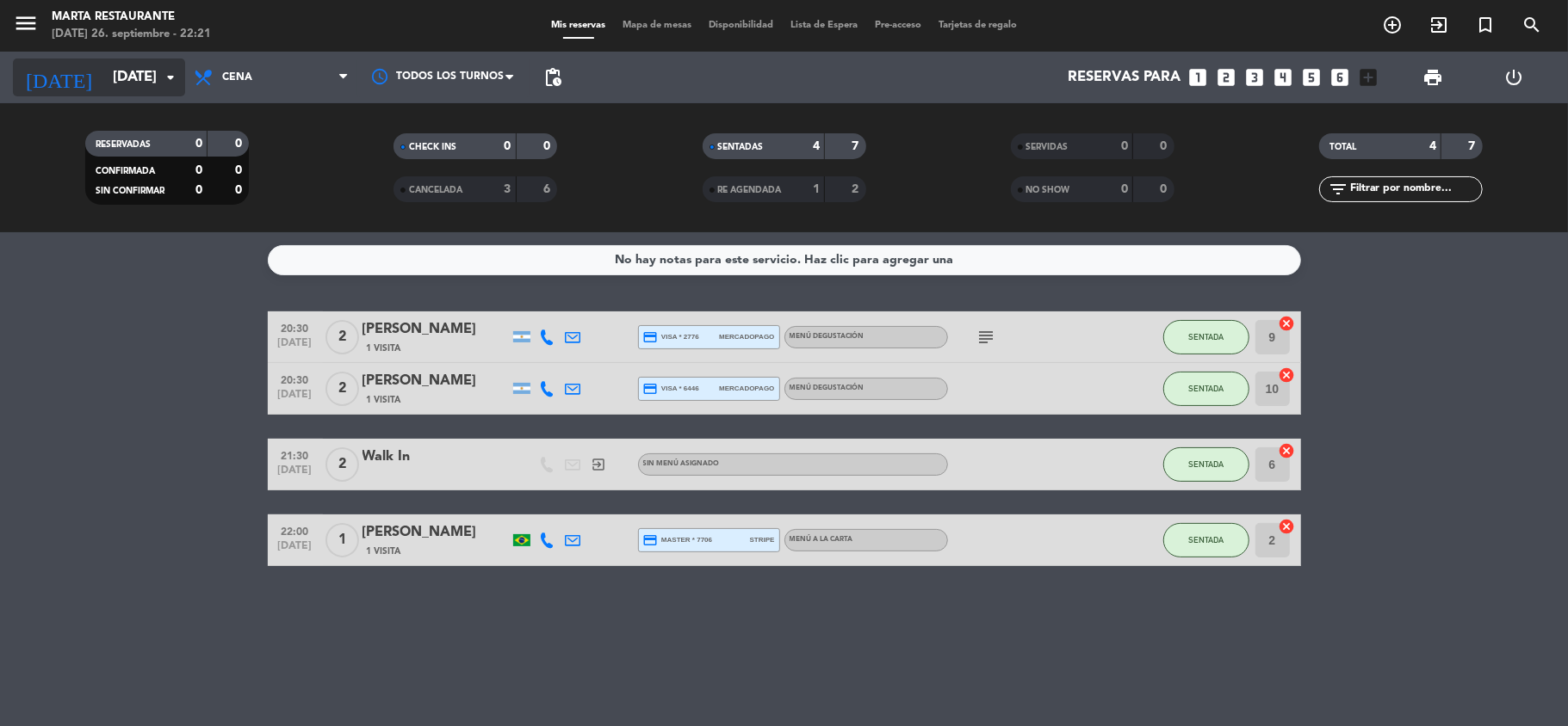
click at [135, 67] on input "[DATE]" at bounding box center [197, 77] width 186 height 33
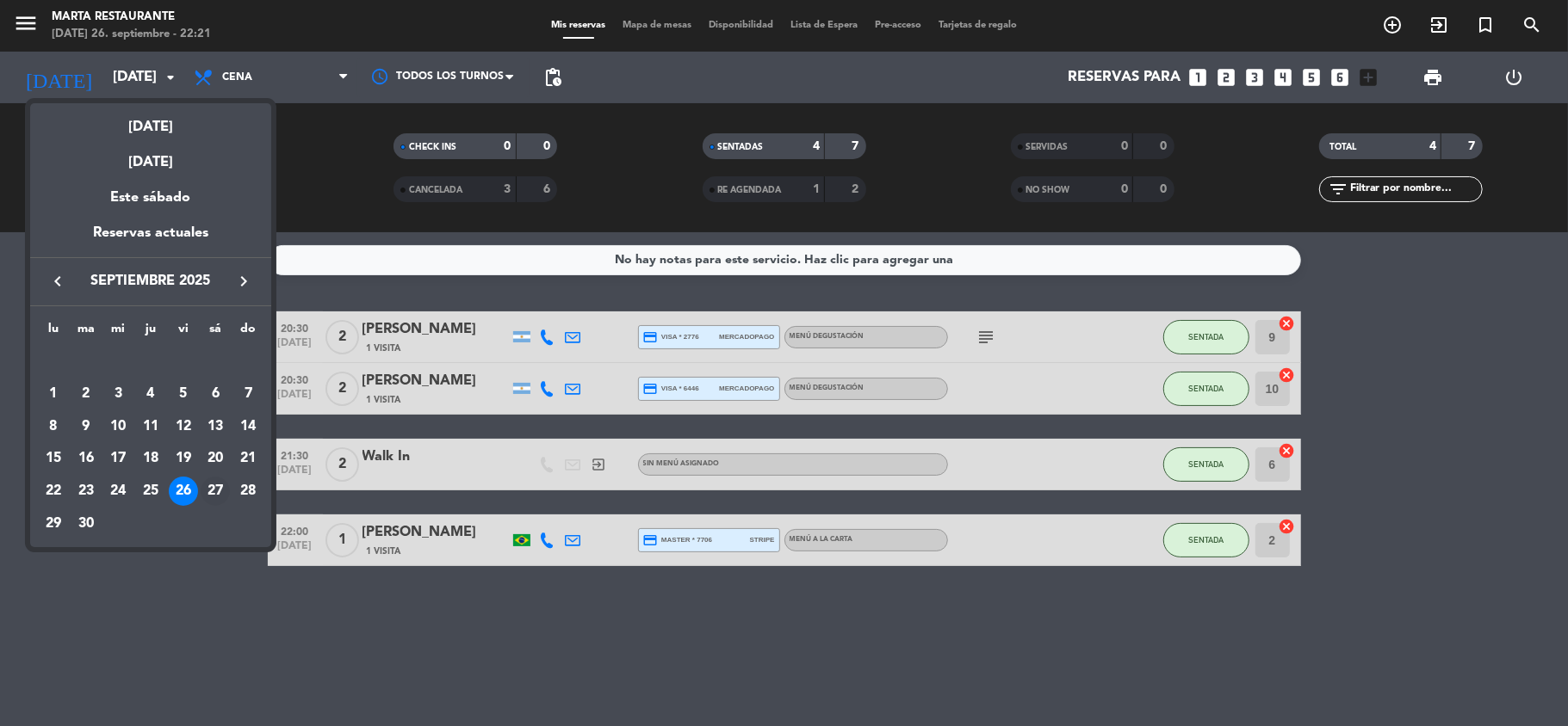
click at [215, 497] on div "27" at bounding box center [215, 491] width 29 height 29
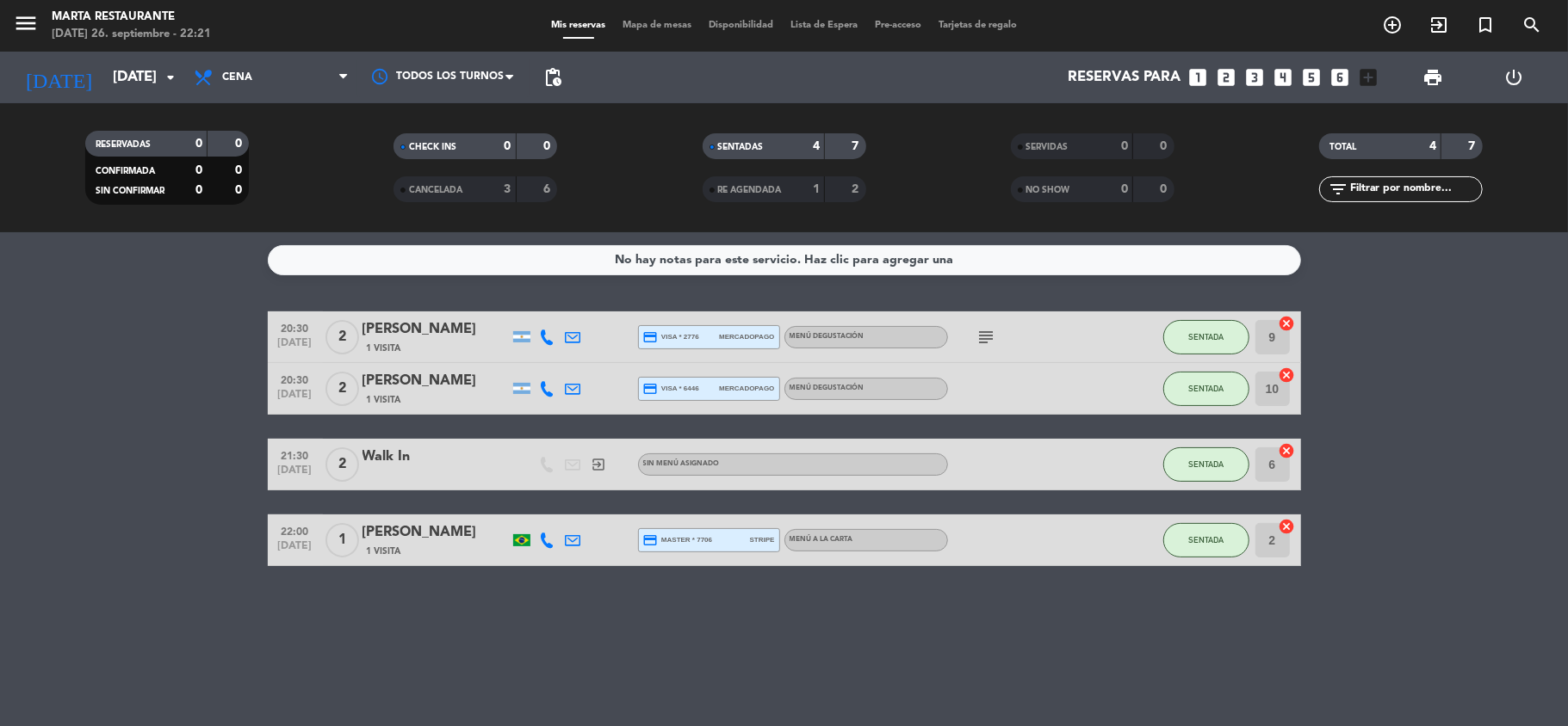
type input "[DATE]"
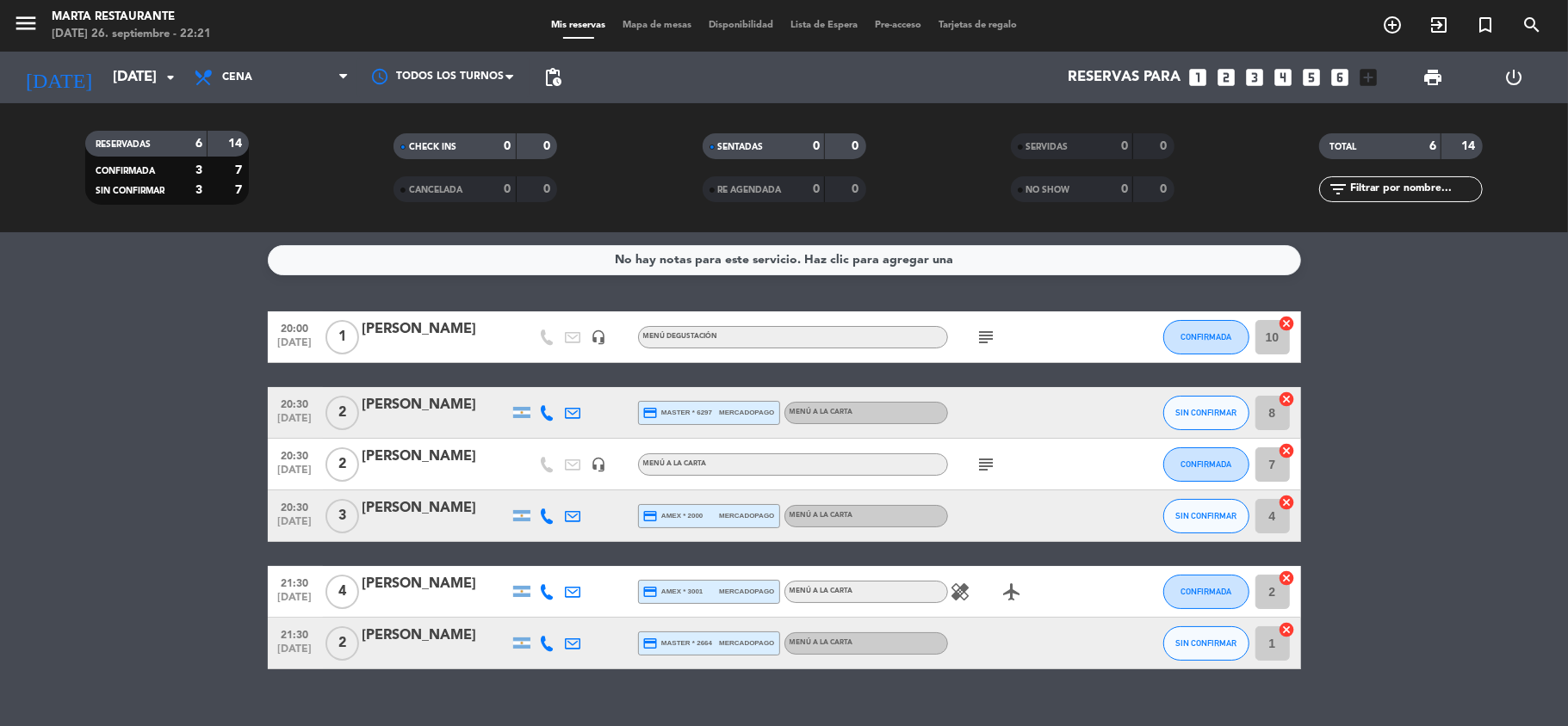
click at [968, 599] on icon "healing" at bounding box center [960, 592] width 21 height 21
